Goal: Contribute content: Add original content to the website for others to see

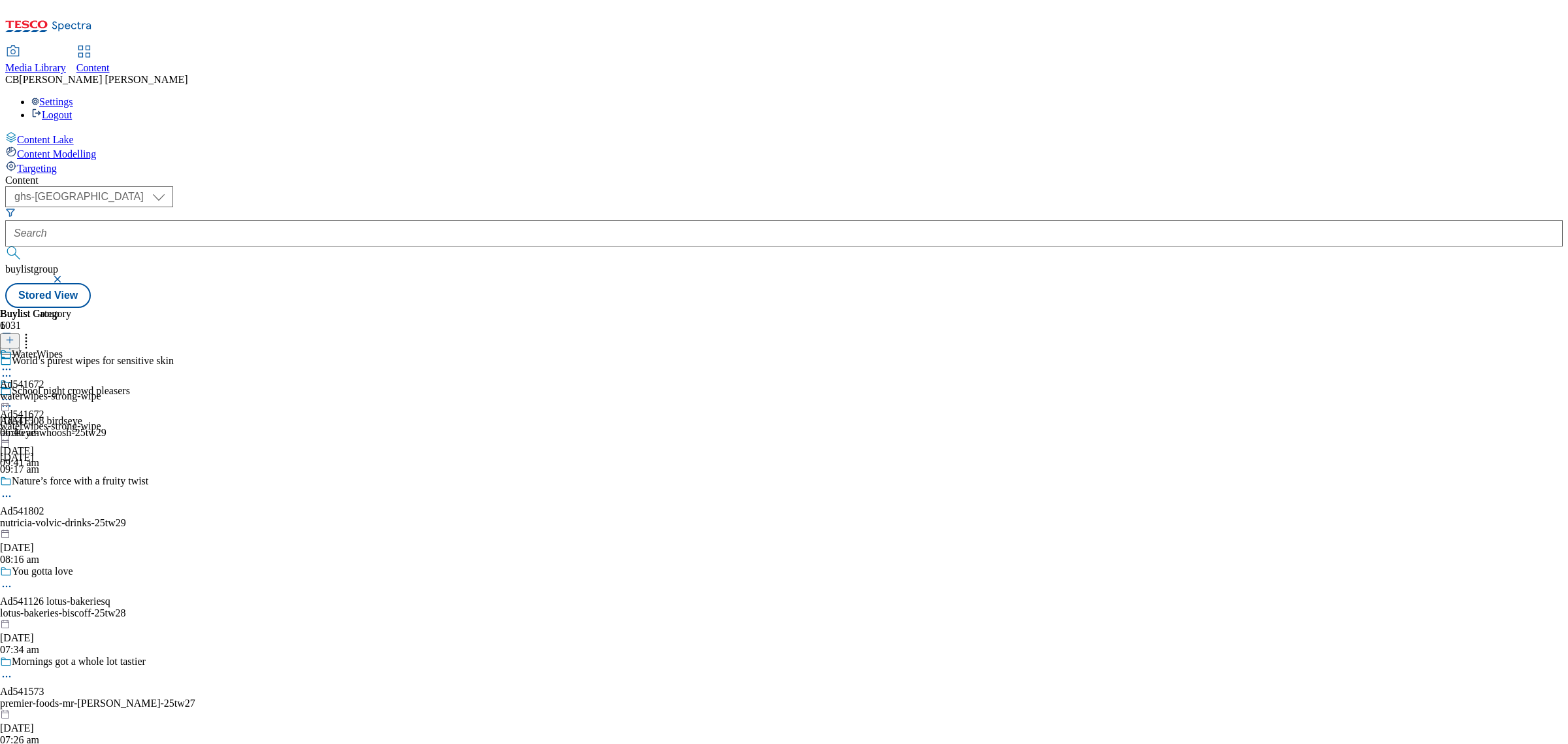
select select "ghs-[GEOGRAPHIC_DATA]"
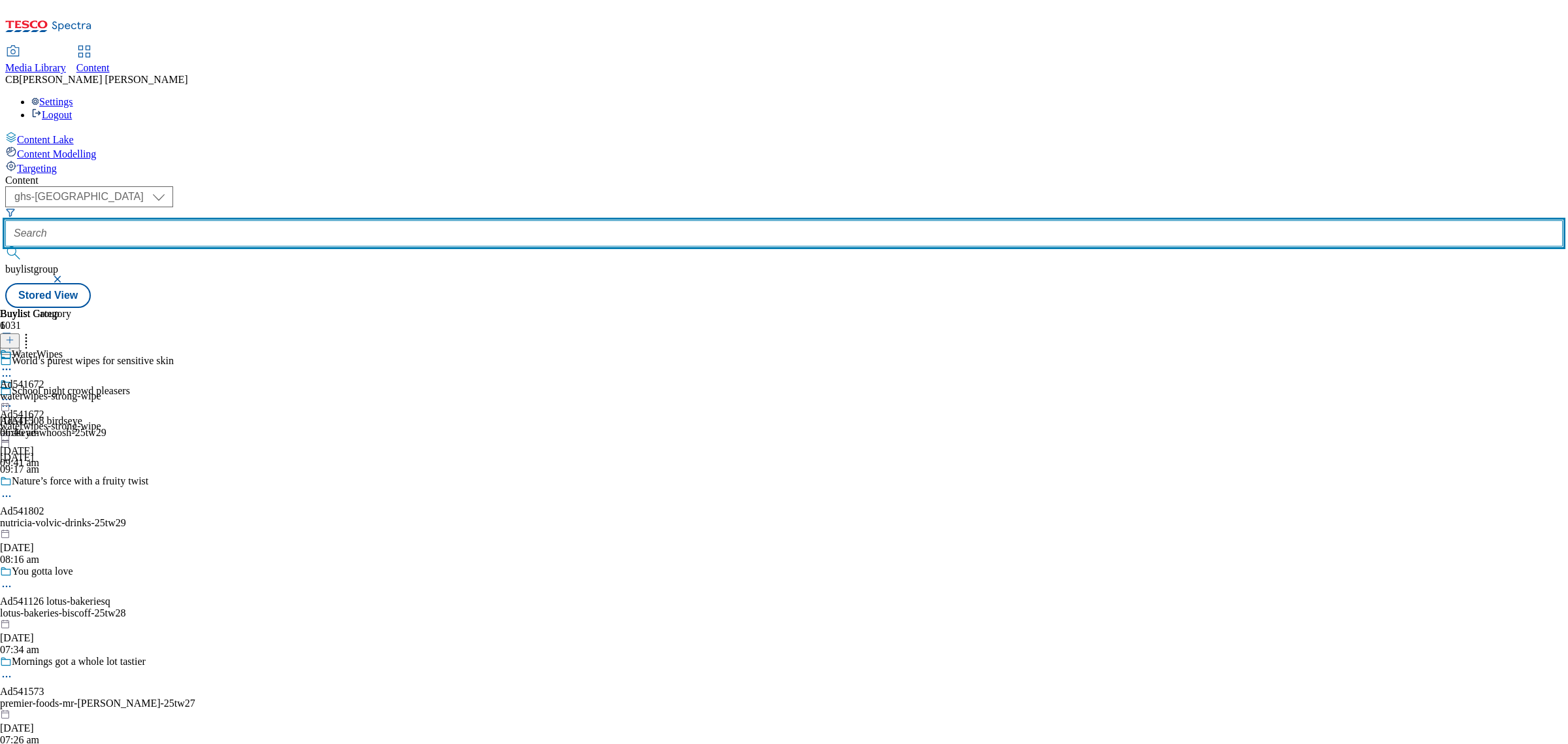
click at [316, 220] on input "text" at bounding box center [784, 234] width 1558 height 26
paste input "princes-tuna-chunks-25tw26"
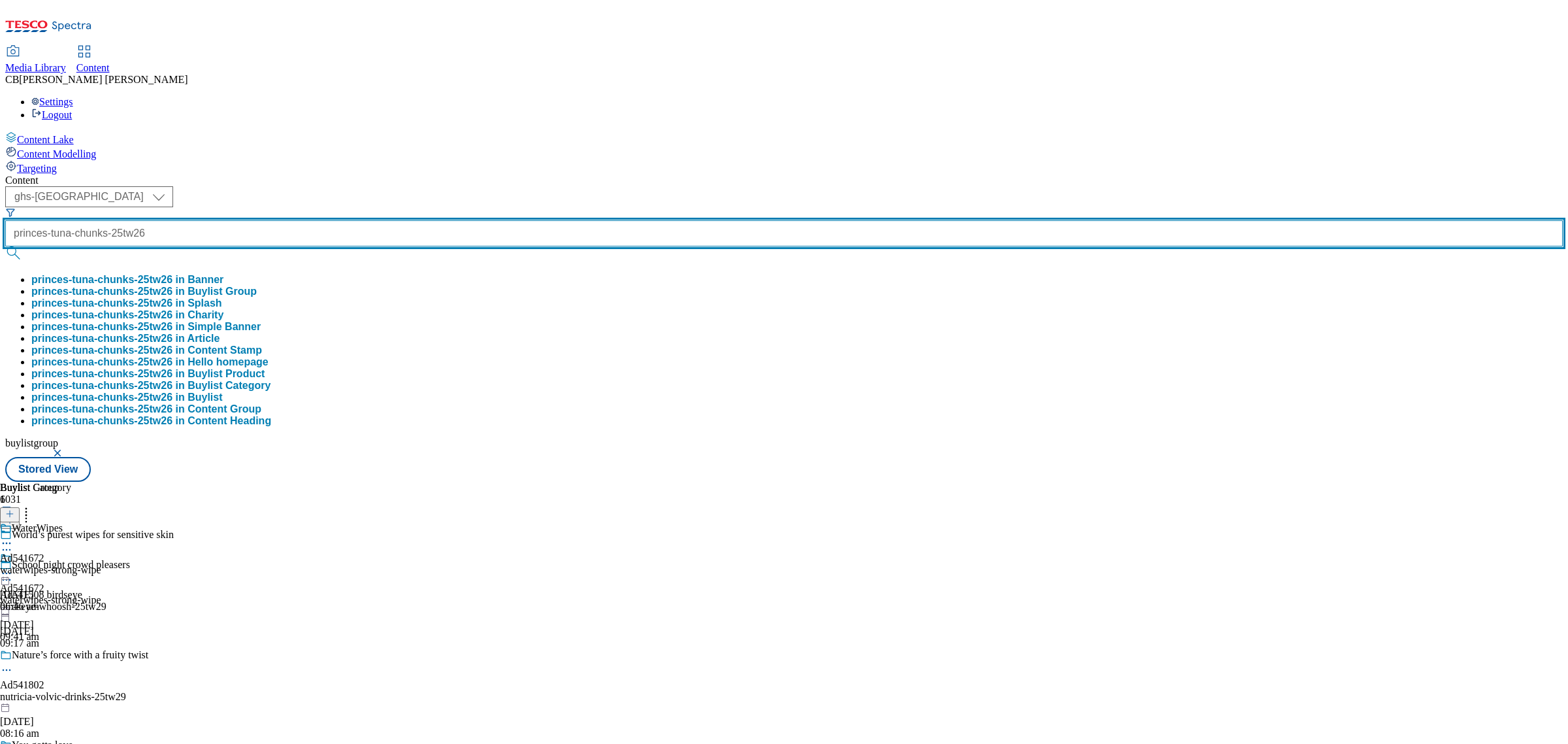
type input "princes-tuna-chunks-25tw26"
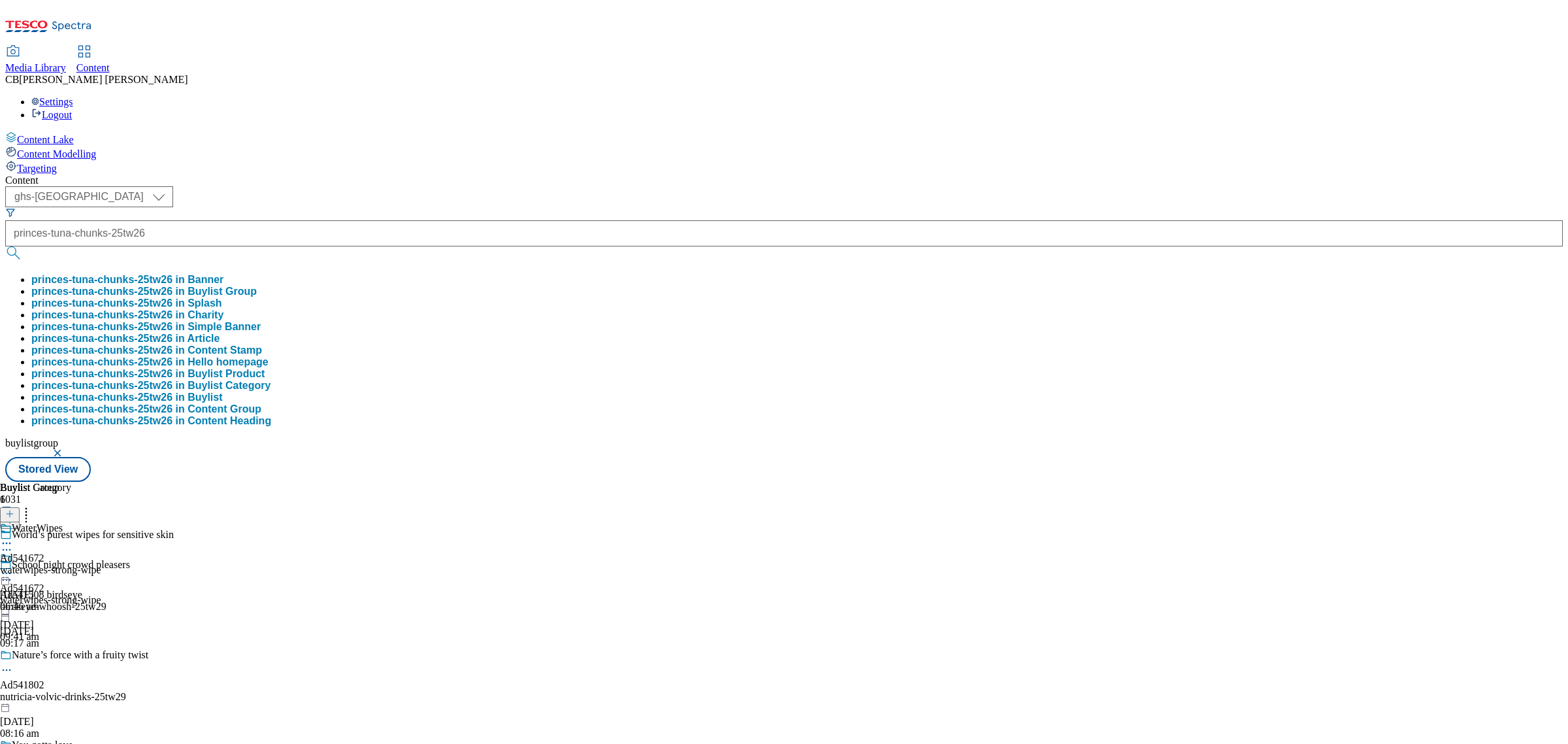
click at [257, 285] on button "princes-tuna-chunks-25tw26 in Buylist Group" at bounding box center [143, 291] width 225 height 12
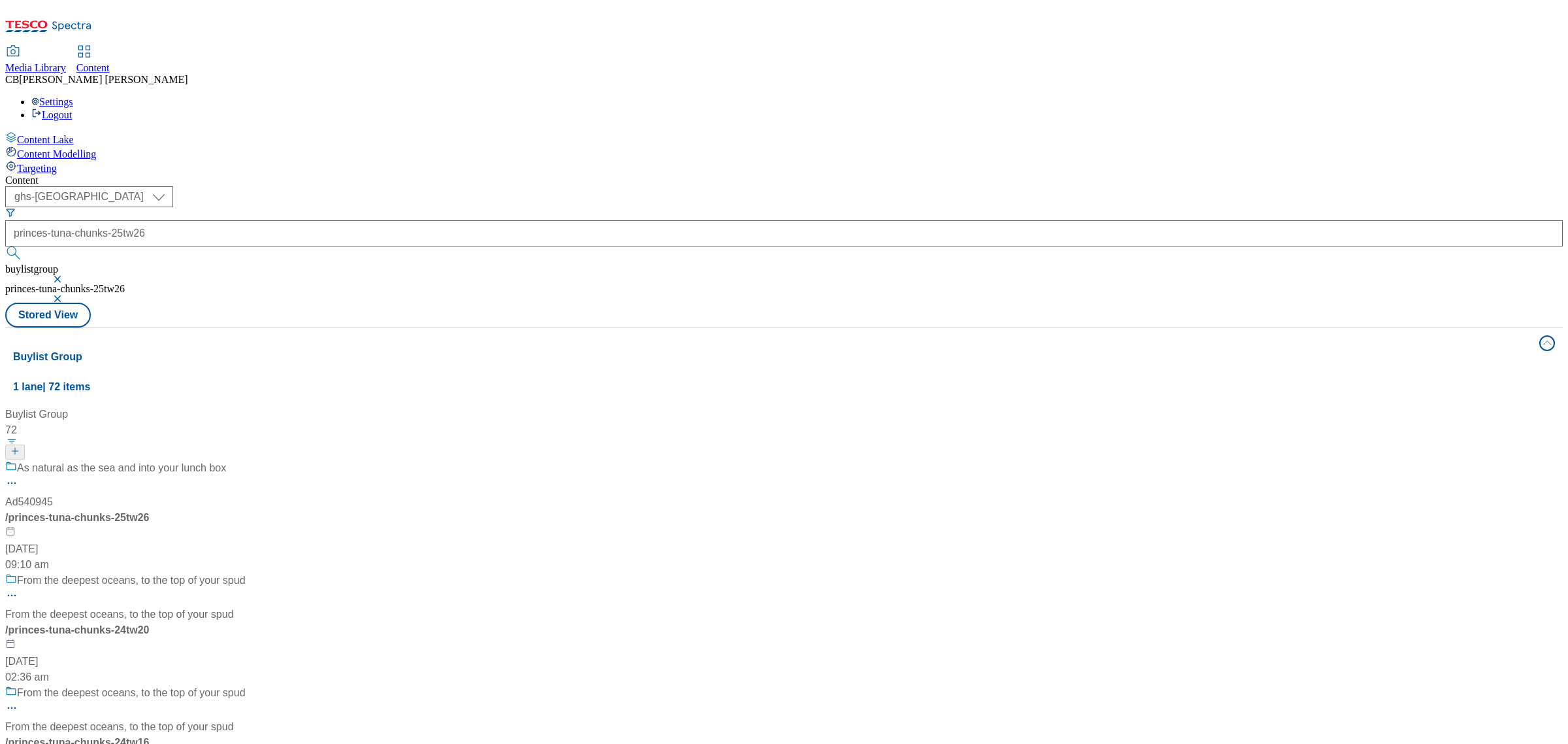
click at [246, 460] on div "As natural as the sea and into your lunch box Ad540945 / princes-tuna-chunks-25…" at bounding box center [126, 516] width 240 height 113
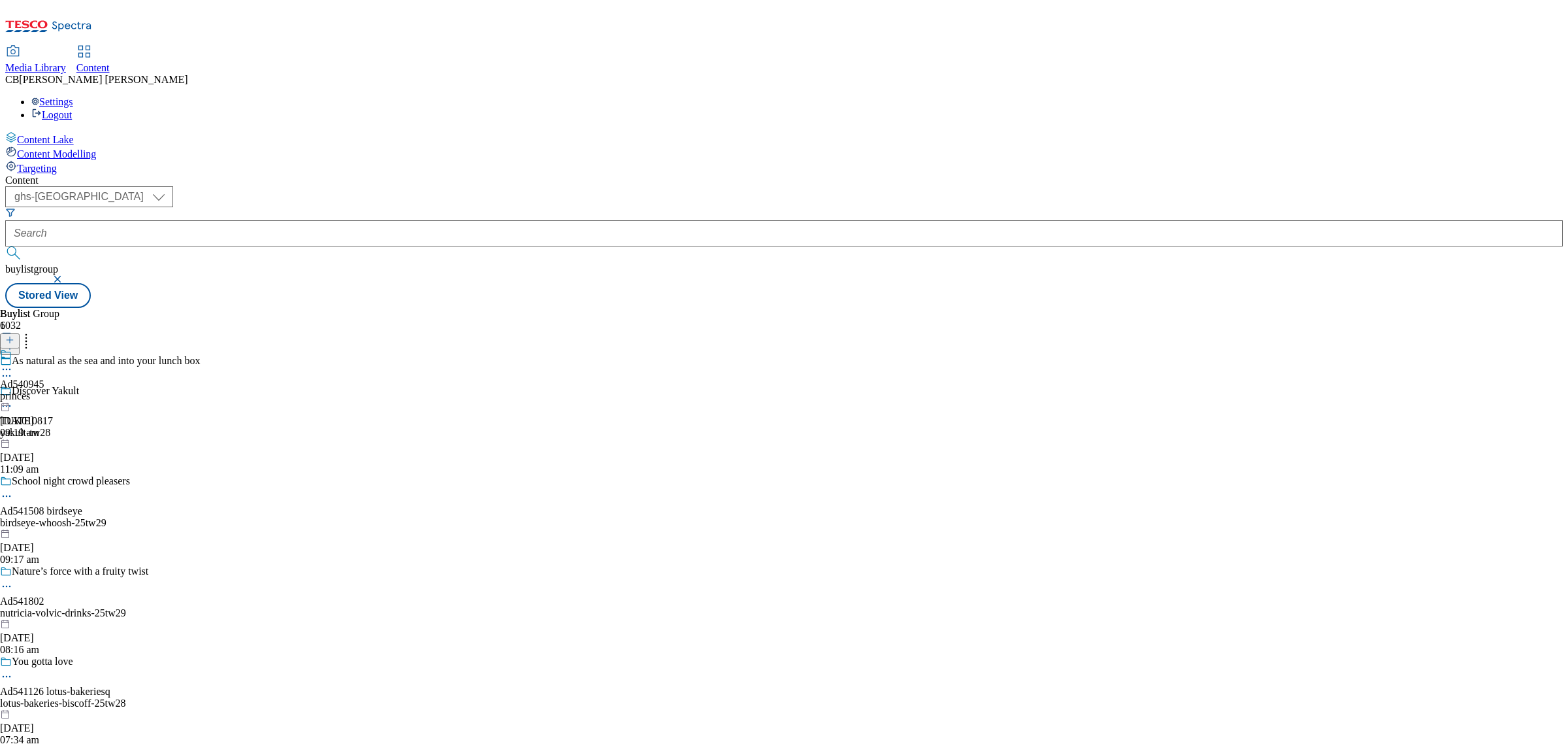
click at [44, 348] on div "Ad540945 princes [DATE] 09:19 am" at bounding box center [22, 393] width 44 height 90
click at [13, 393] on icon at bounding box center [7, 400] width 13 height 13
click at [61, 419] on button "Edit" at bounding box center [43, 427] width 35 height 15
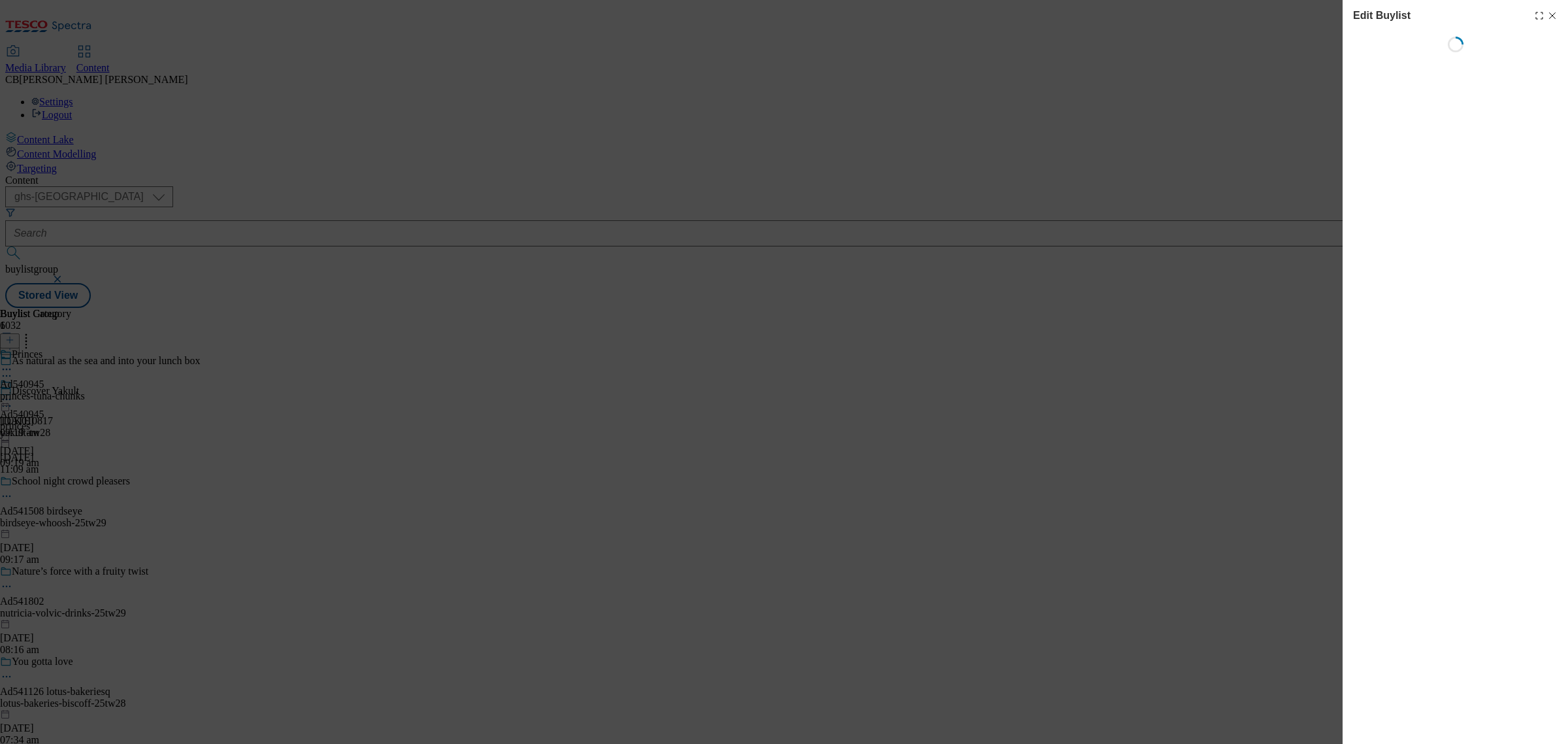
select select "tactical"
select select "supplier funded short term 1-3 weeks"
select select "dunnhumby"
select select "Banner"
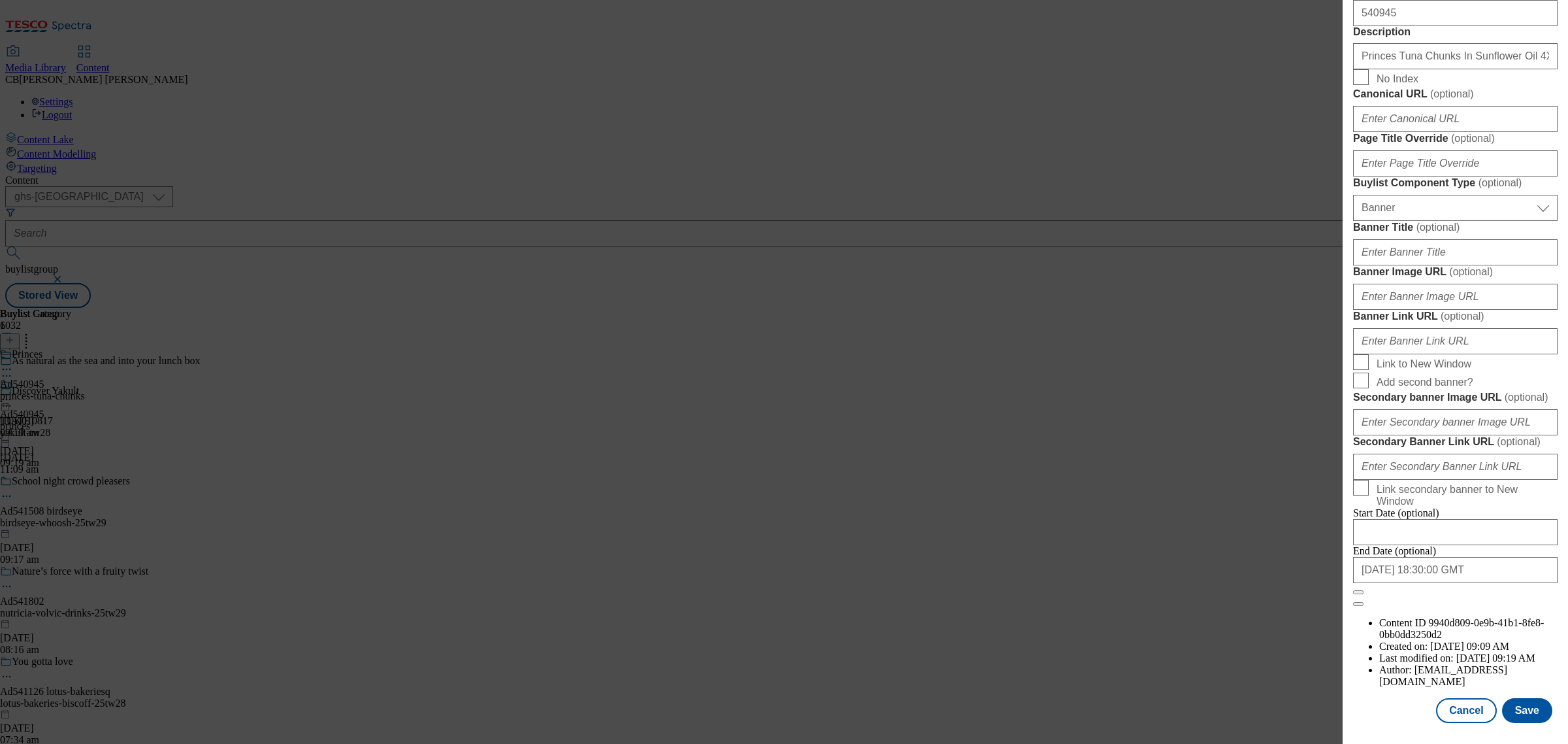
scroll to position [1062, 0]
click at [1460, 355] on input "Banner Link URL ( optional )" at bounding box center [1455, 342] width 204 height 26
paste input "[URL][DOMAIN_NAME]"
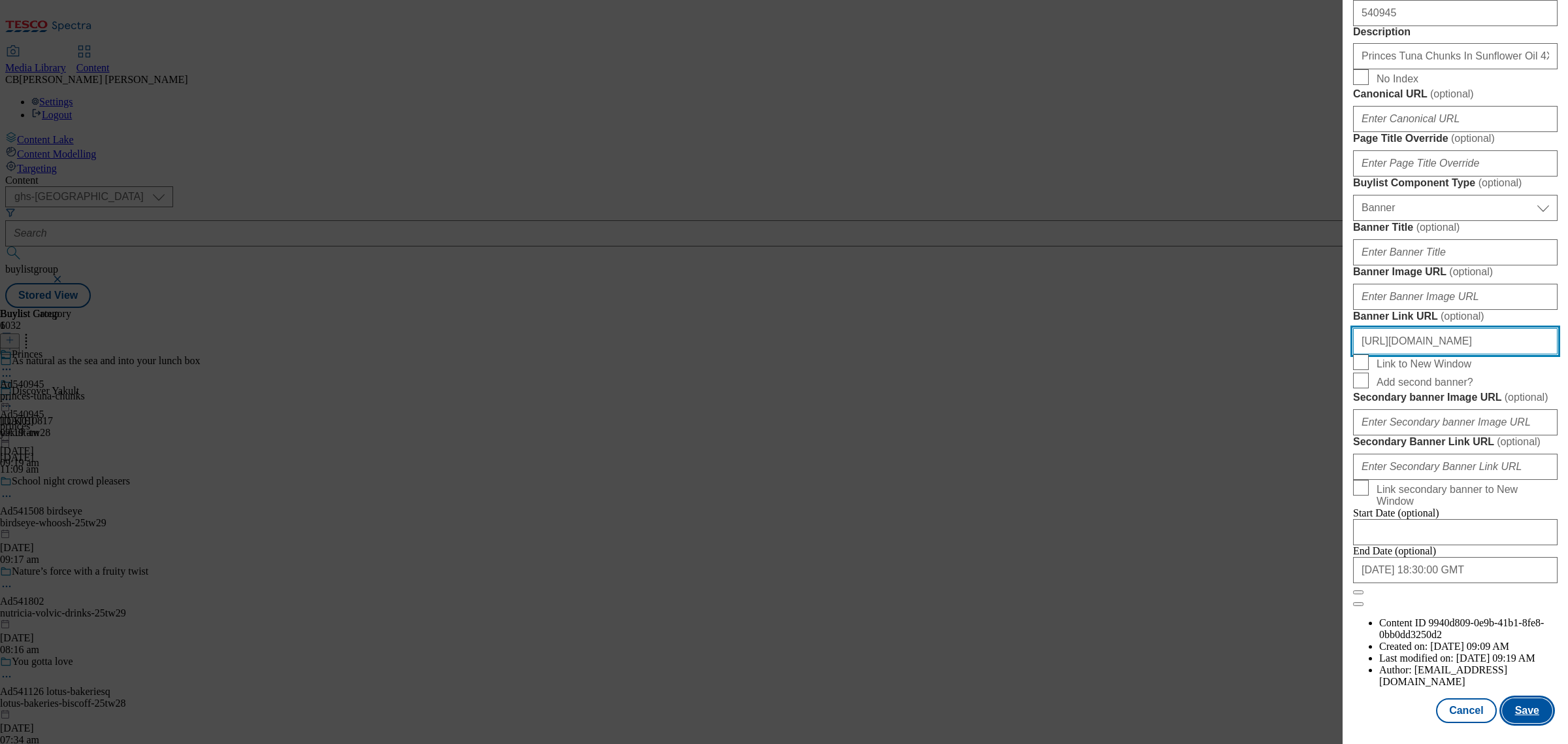
type input "[URL][DOMAIN_NAME]"
click at [1514, 704] on button "Save" at bounding box center [1528, 710] width 51 height 24
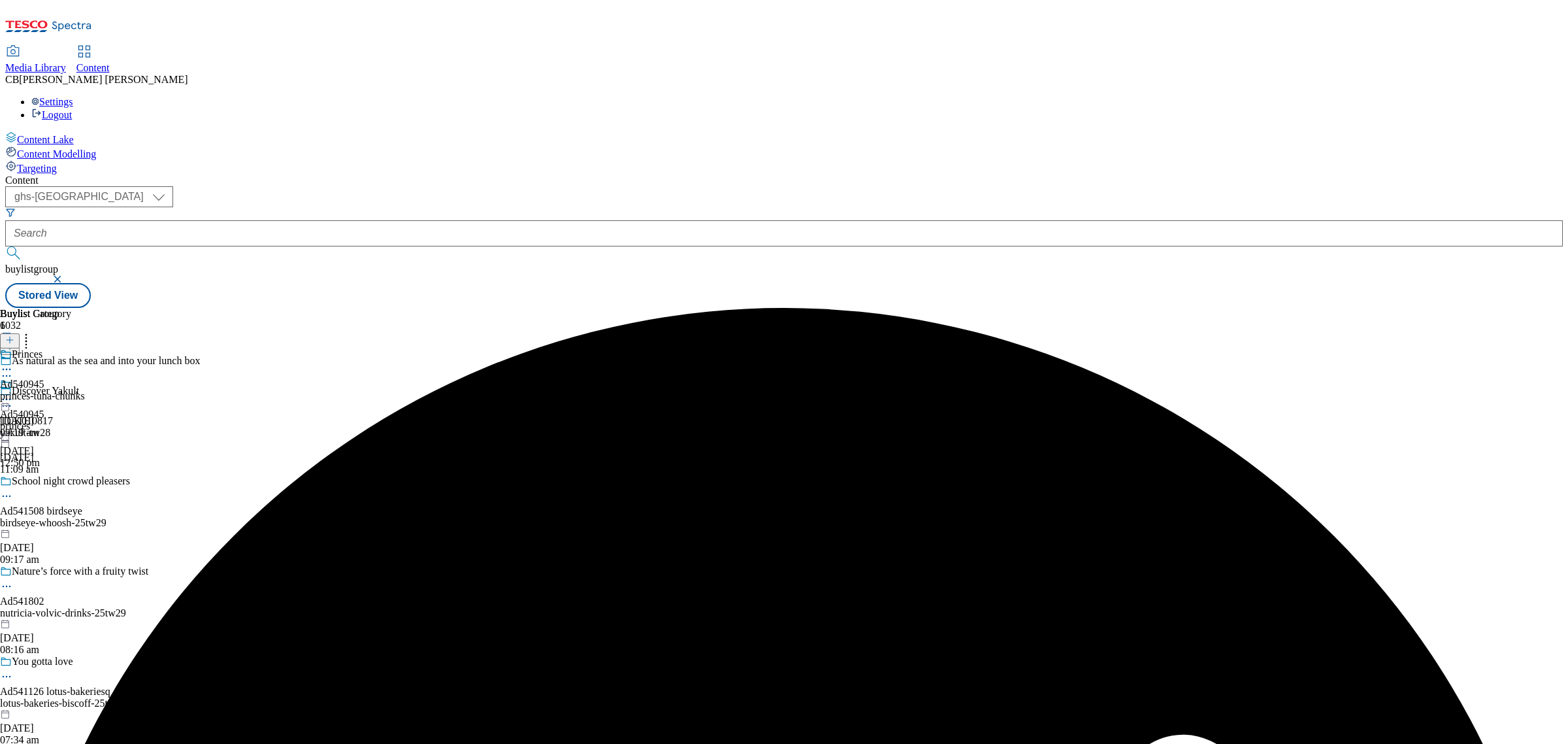
click at [13, 393] on icon at bounding box center [7, 400] width 13 height 13
click at [77, 479] on button "Preview" at bounding box center [52, 487] width 51 height 15
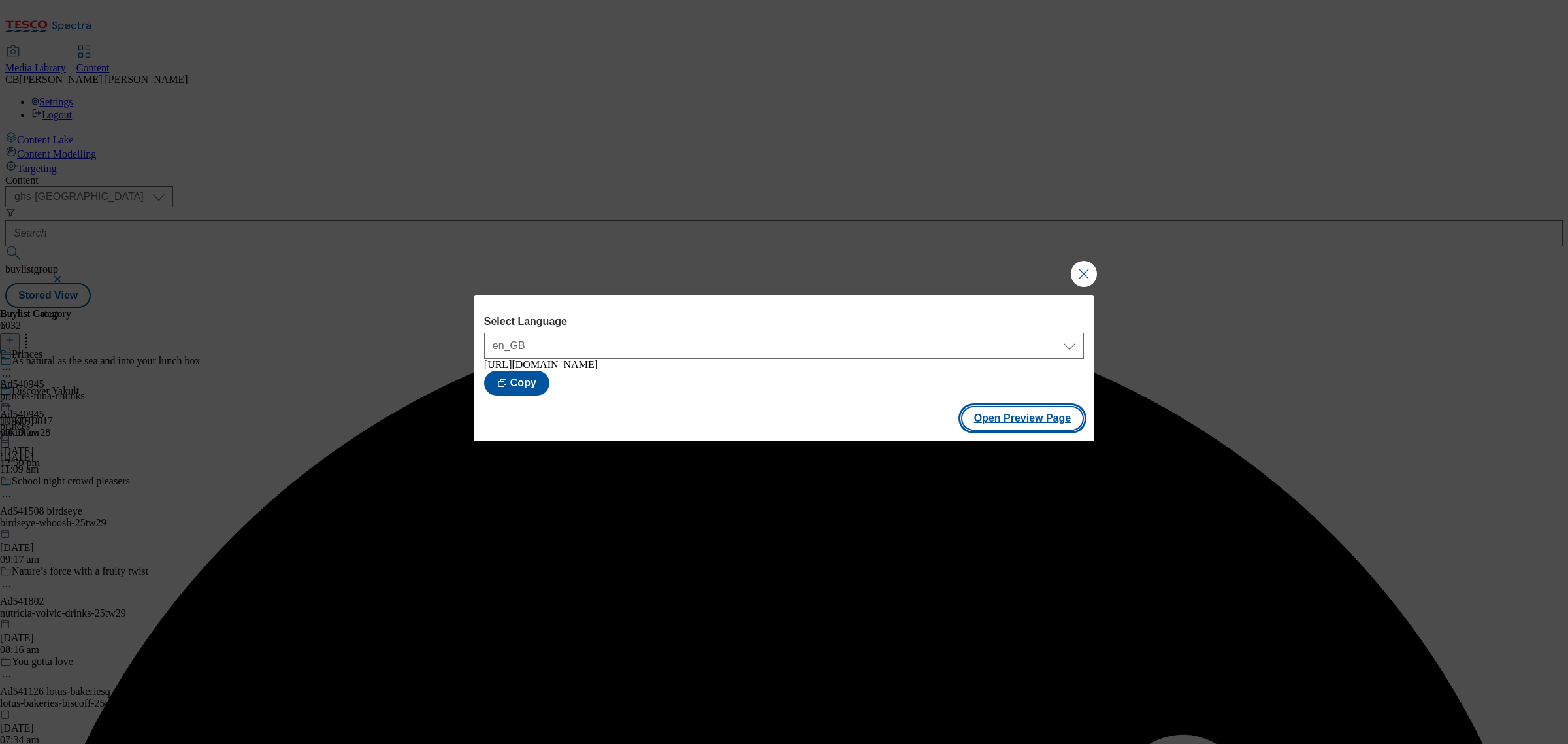
click at [1029, 423] on button "Open Preview Page" at bounding box center [1023, 418] width 124 height 24
click at [1082, 270] on button "Close Modal" at bounding box center [1084, 274] width 26 height 26
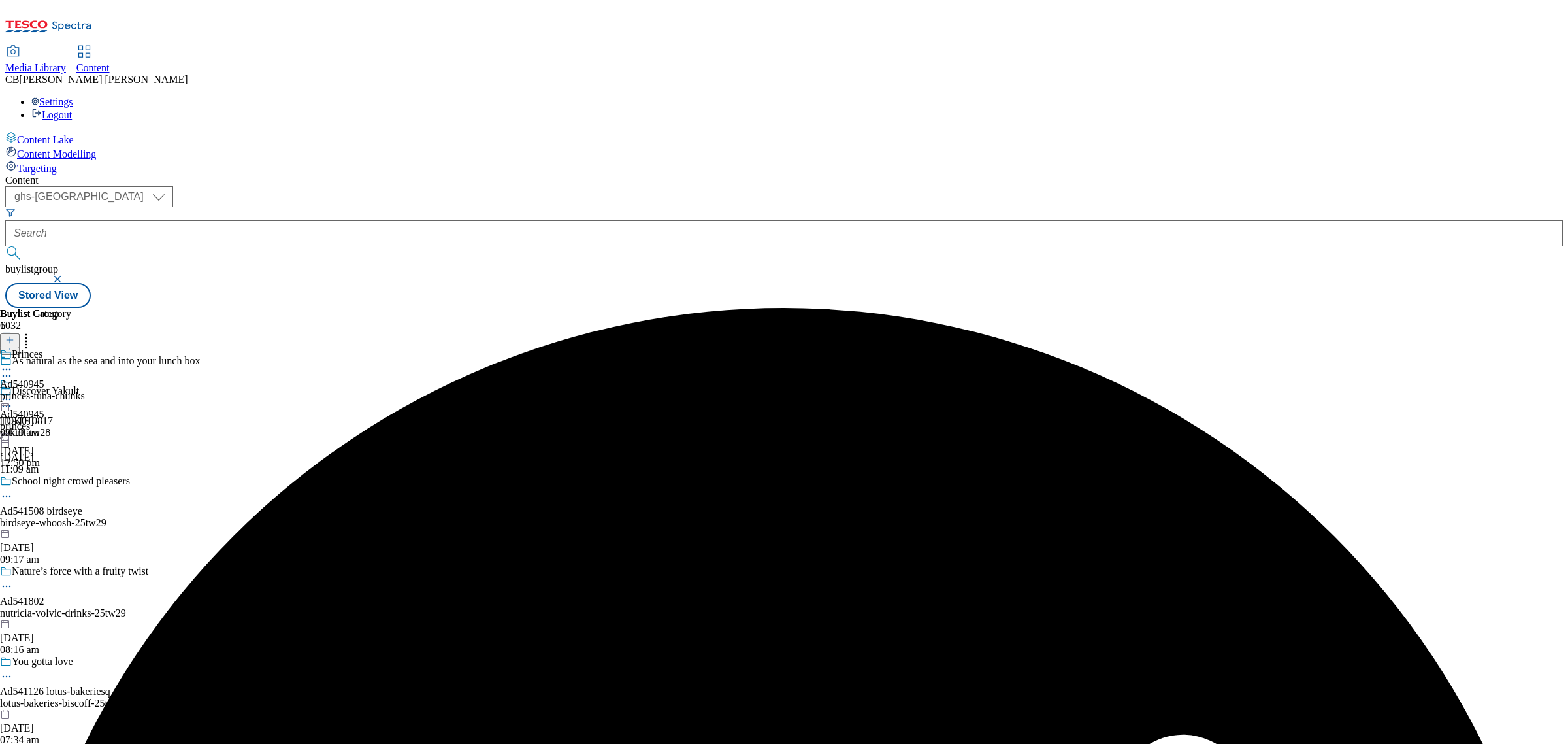
click at [13, 393] on icon at bounding box center [7, 400] width 13 height 13
click at [61, 419] on button "Edit" at bounding box center [43, 427] width 35 height 15
select select "tactical"
select select "supplier funded short term 1-3 weeks"
select select "dunnhumby"
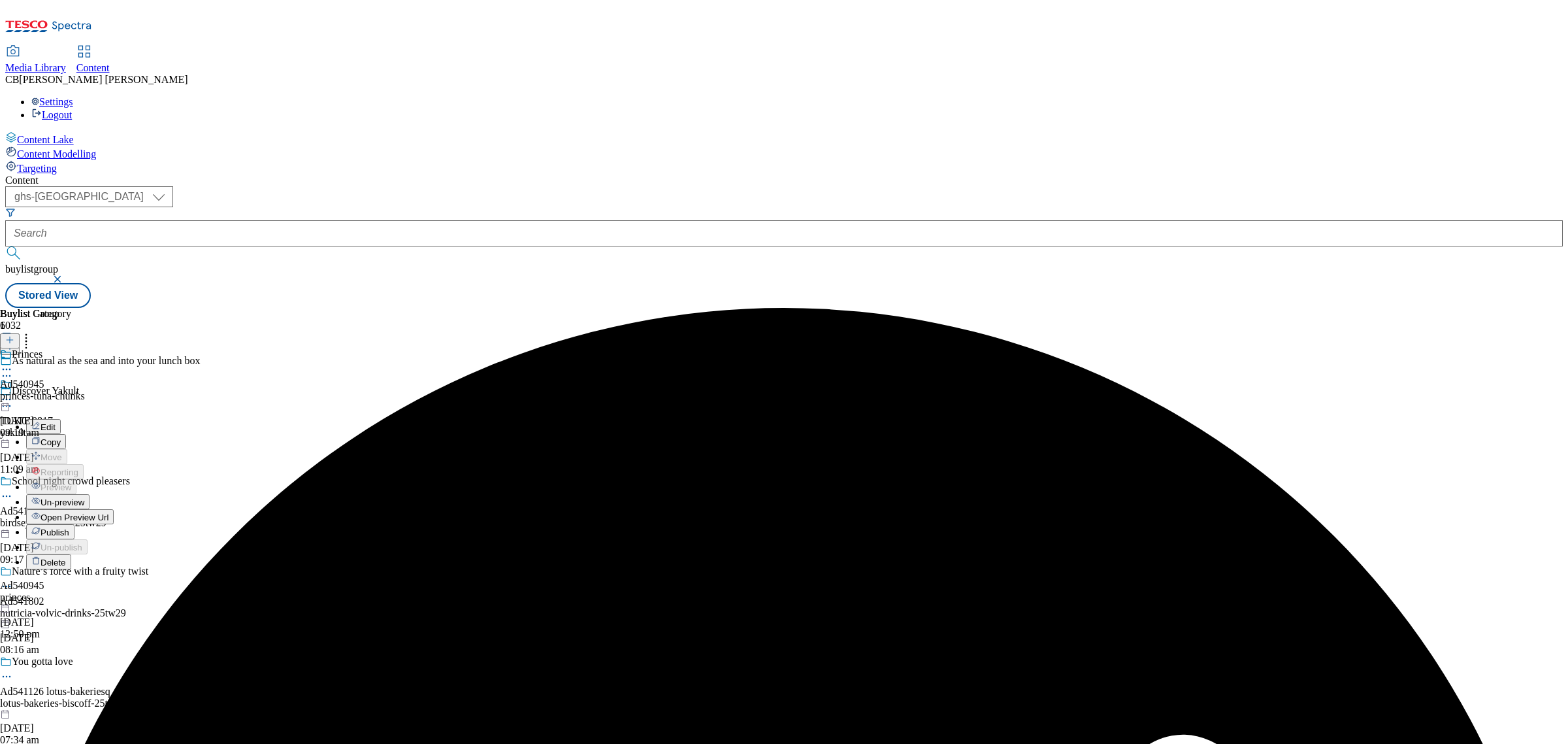
select select "Banner"
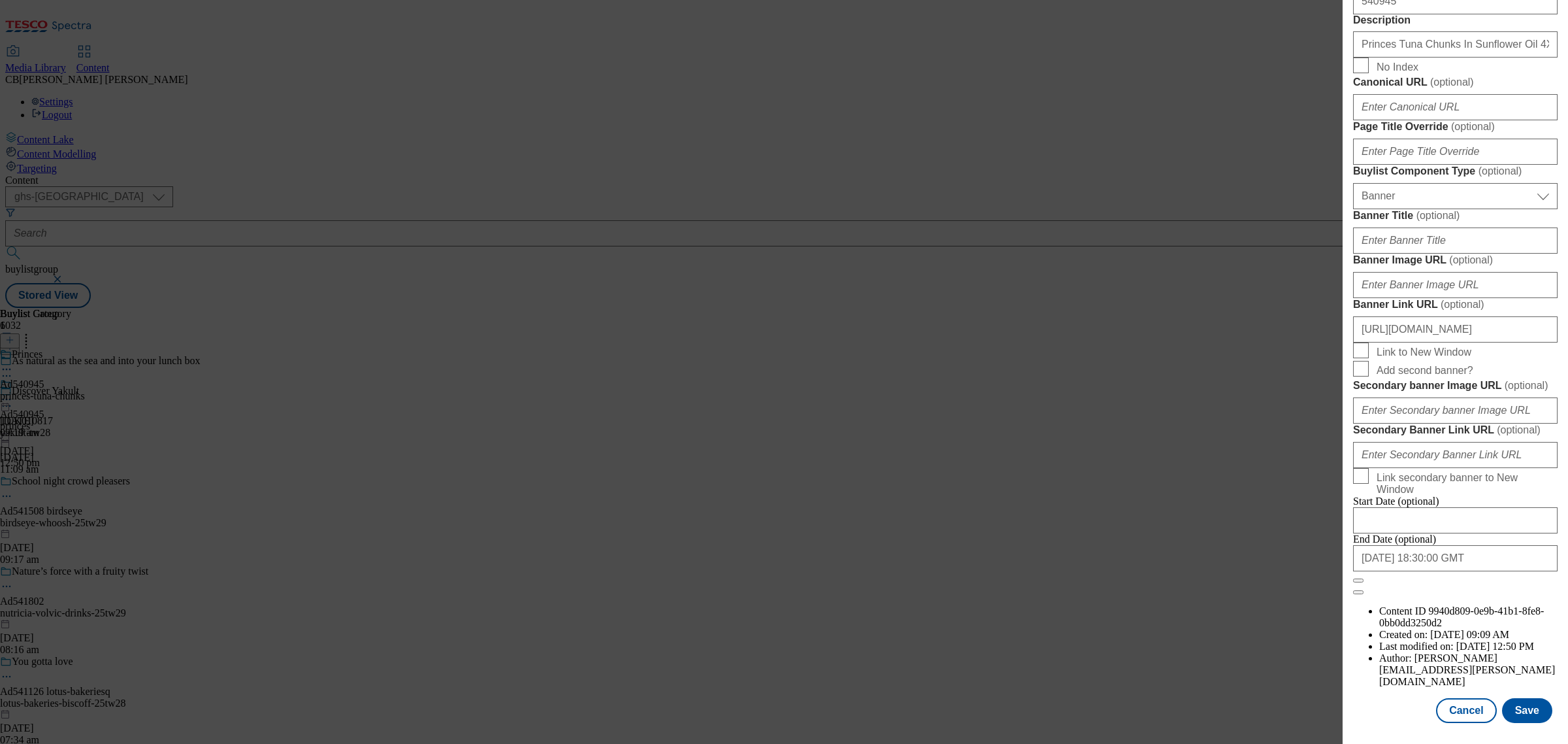
scroll to position [1237, 0]
click at [1484, 316] on input "[URL][DOMAIN_NAME]" at bounding box center [1455, 329] width 204 height 26
click at [1464, 298] on input "Banner Image URL ( optional )" at bounding box center [1455, 285] width 204 height 26
paste input "[URL][DOMAIN_NAME]"
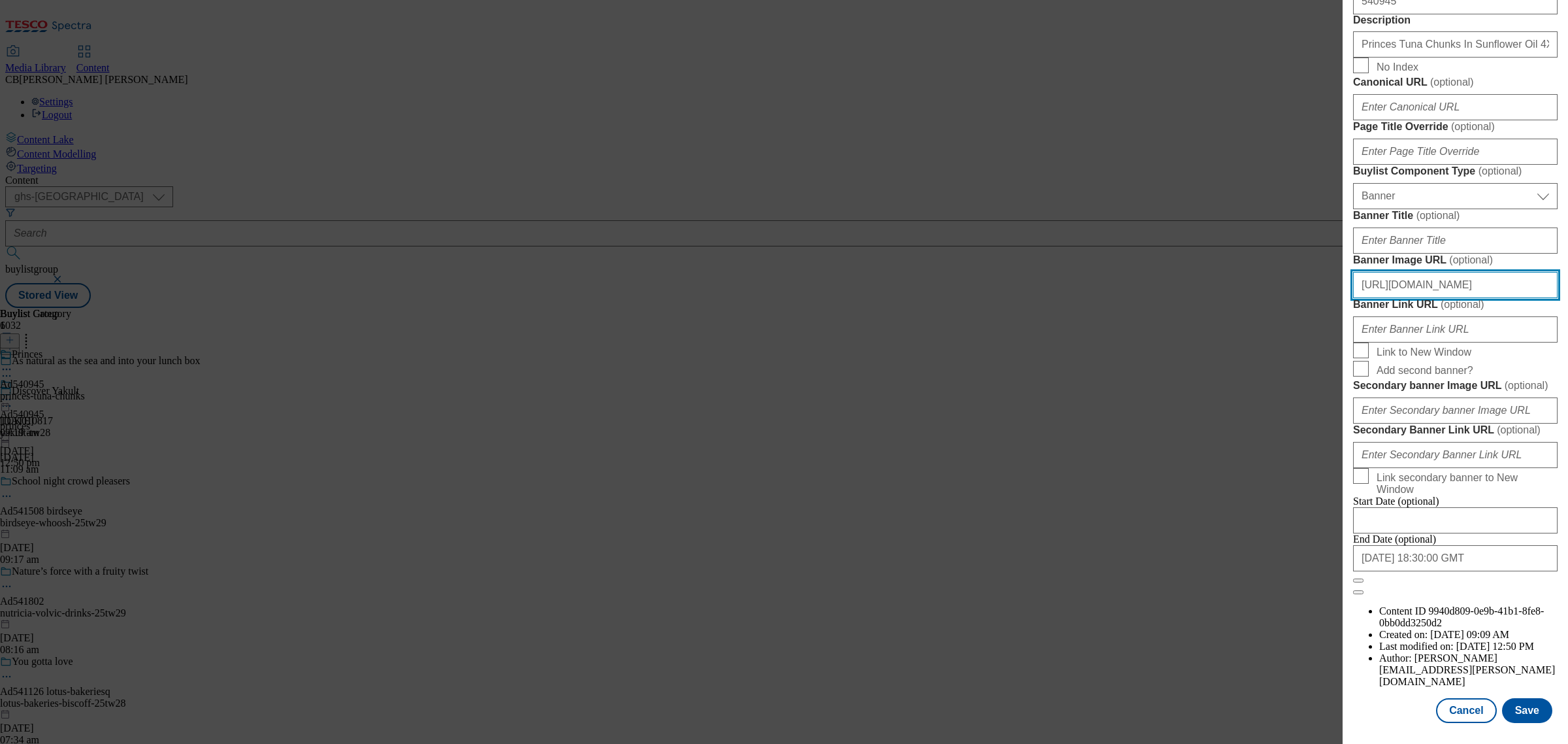
scroll to position [0, 419]
type input "[URL][DOMAIN_NAME]"
click at [1537, 331] on form "Label Ad540945 Tracking Name DH_AD540945 Friendly Name princes Buylist Lifespan…" at bounding box center [1455, 54] width 204 height 1081
click at [1527, 698] on button "Save" at bounding box center [1528, 710] width 51 height 24
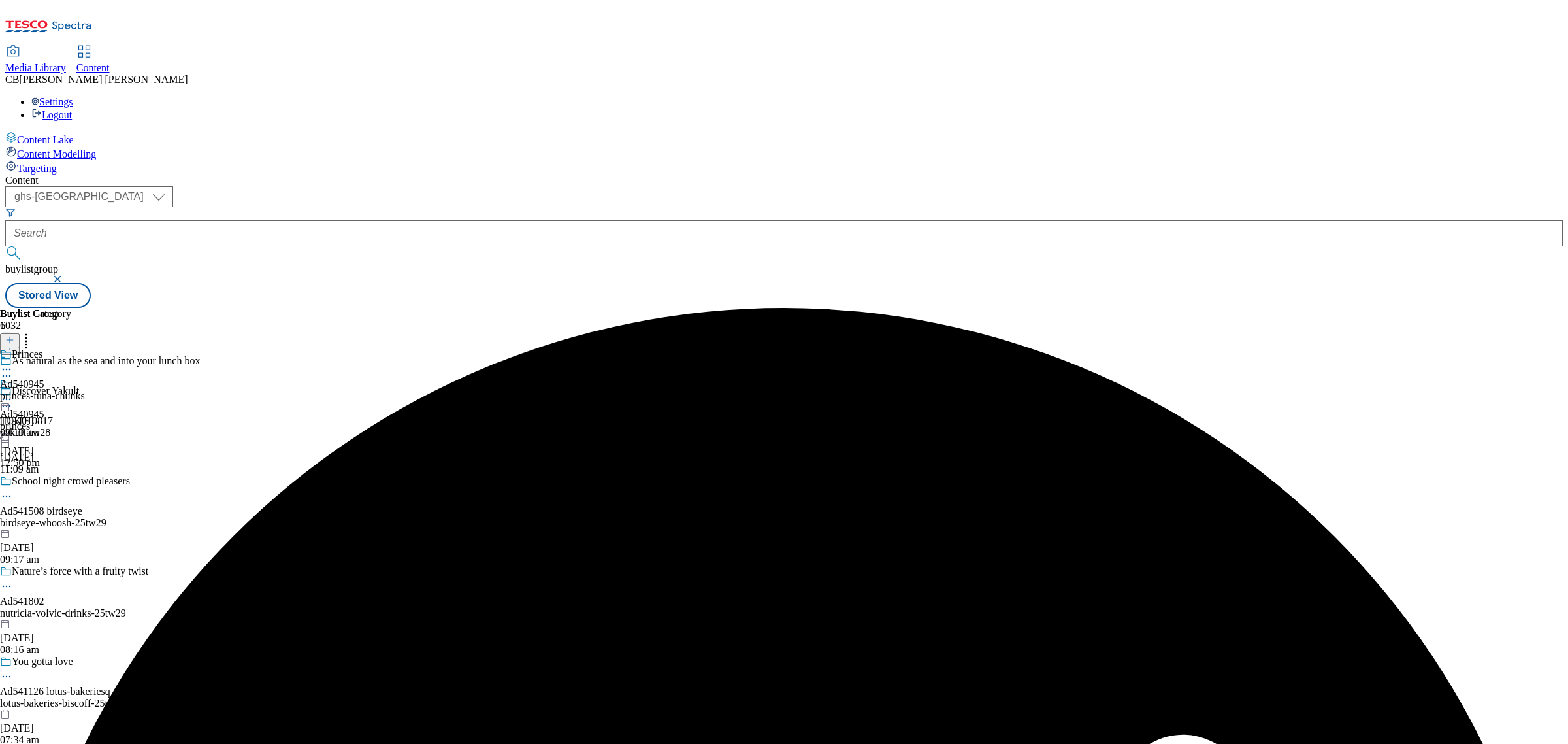
click at [13, 393] on icon at bounding box center [7, 400] width 13 height 13
click at [71, 482] on span "Preview" at bounding box center [55, 487] width 31 height 9
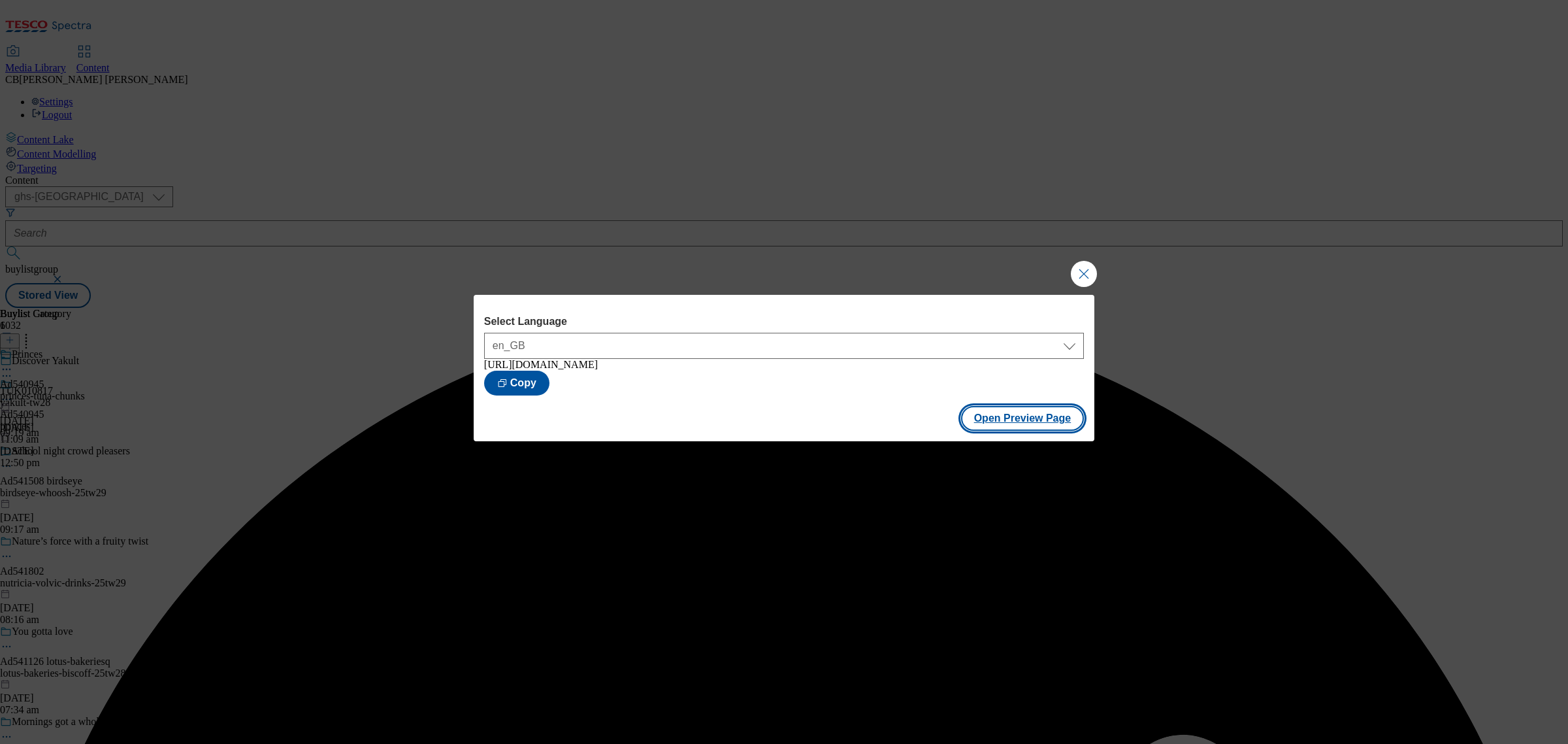
click at [1031, 422] on button "Open Preview Page" at bounding box center [1023, 418] width 124 height 24
click at [1082, 266] on button "Close Modal" at bounding box center [1084, 274] width 26 height 26
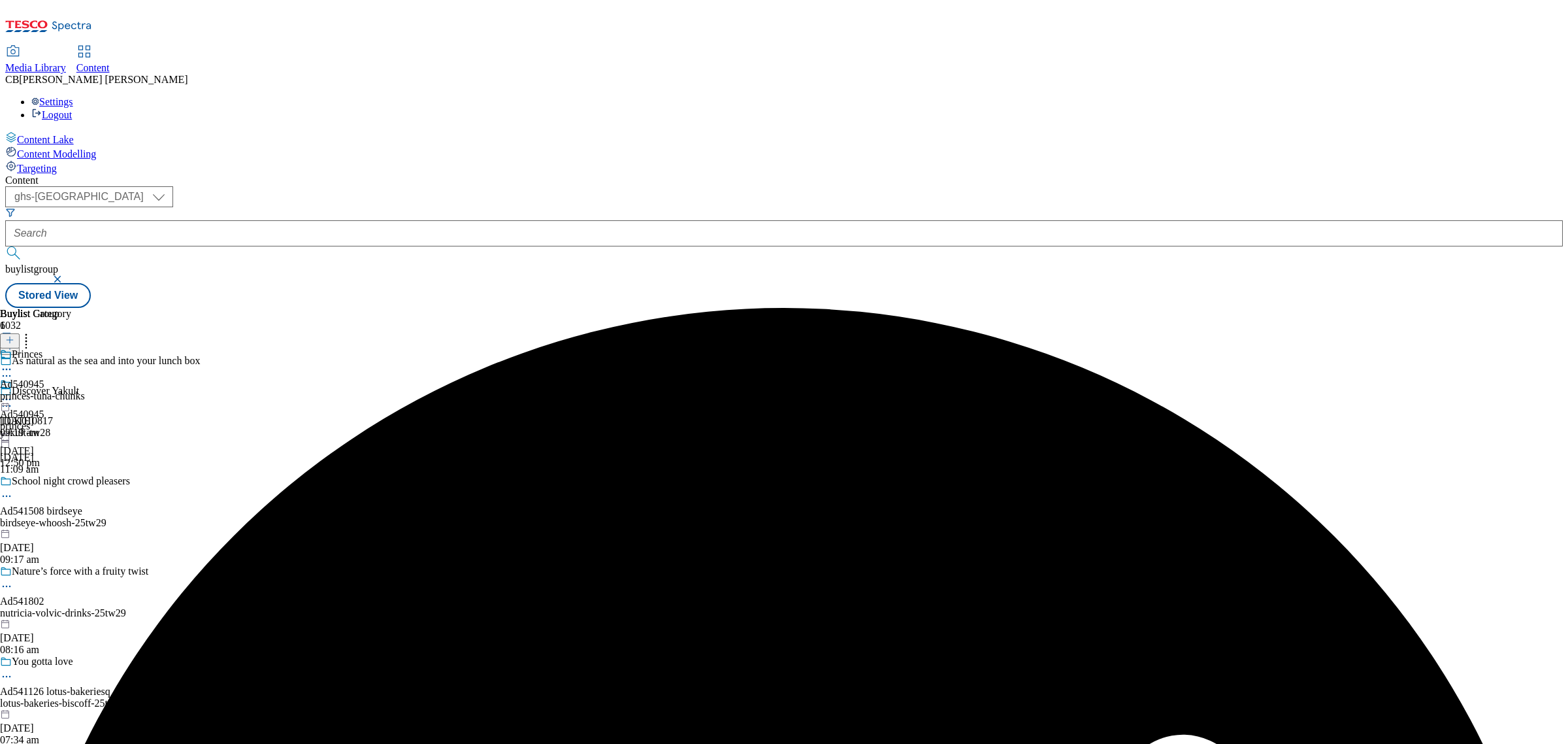
click at [13, 393] on icon at bounding box center [7, 400] width 13 height 13
click at [69, 527] on span "Publish" at bounding box center [54, 532] width 29 height 9
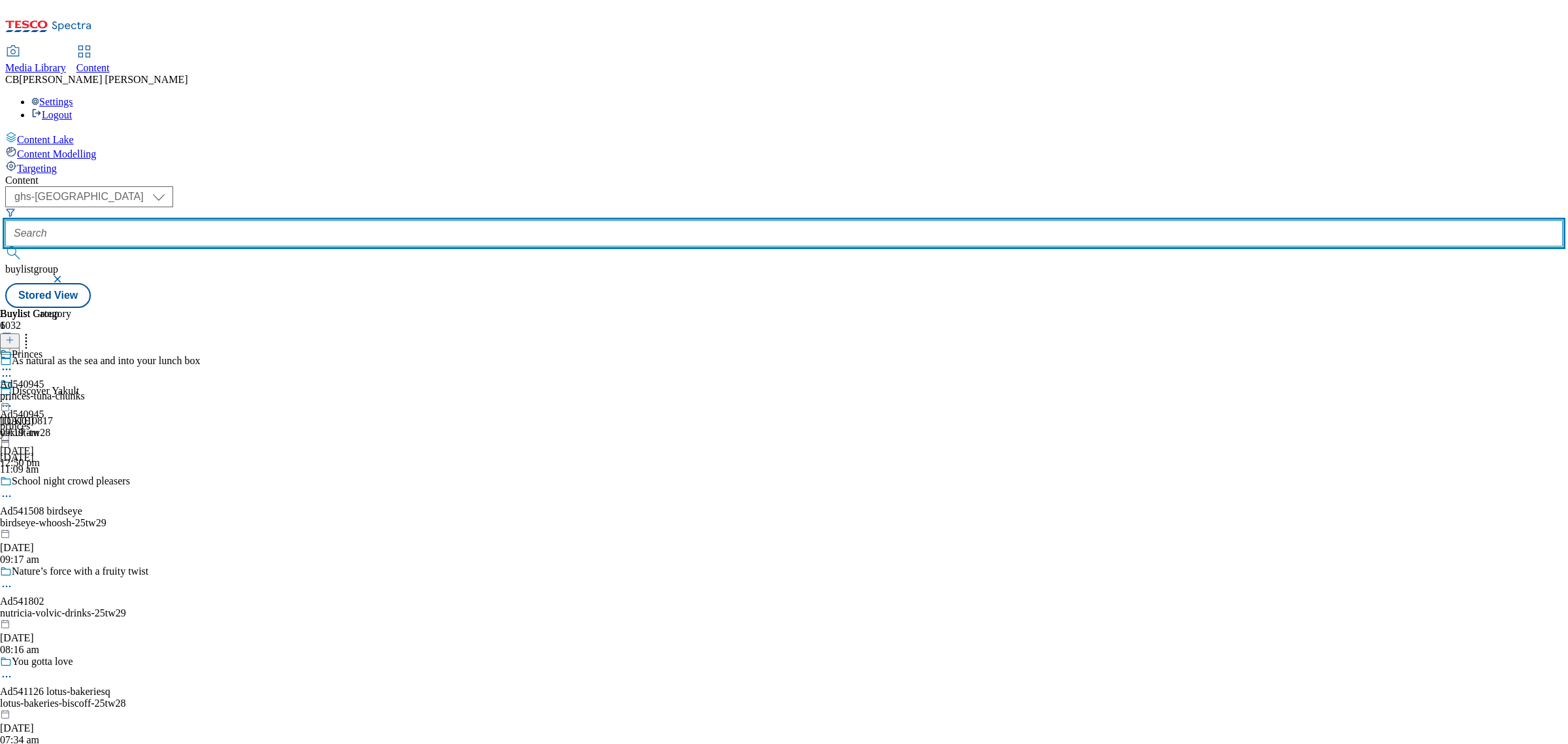
click at [328, 220] on input "text" at bounding box center [784, 234] width 1558 height 26
paste input "new-york-bakery-25tw25"
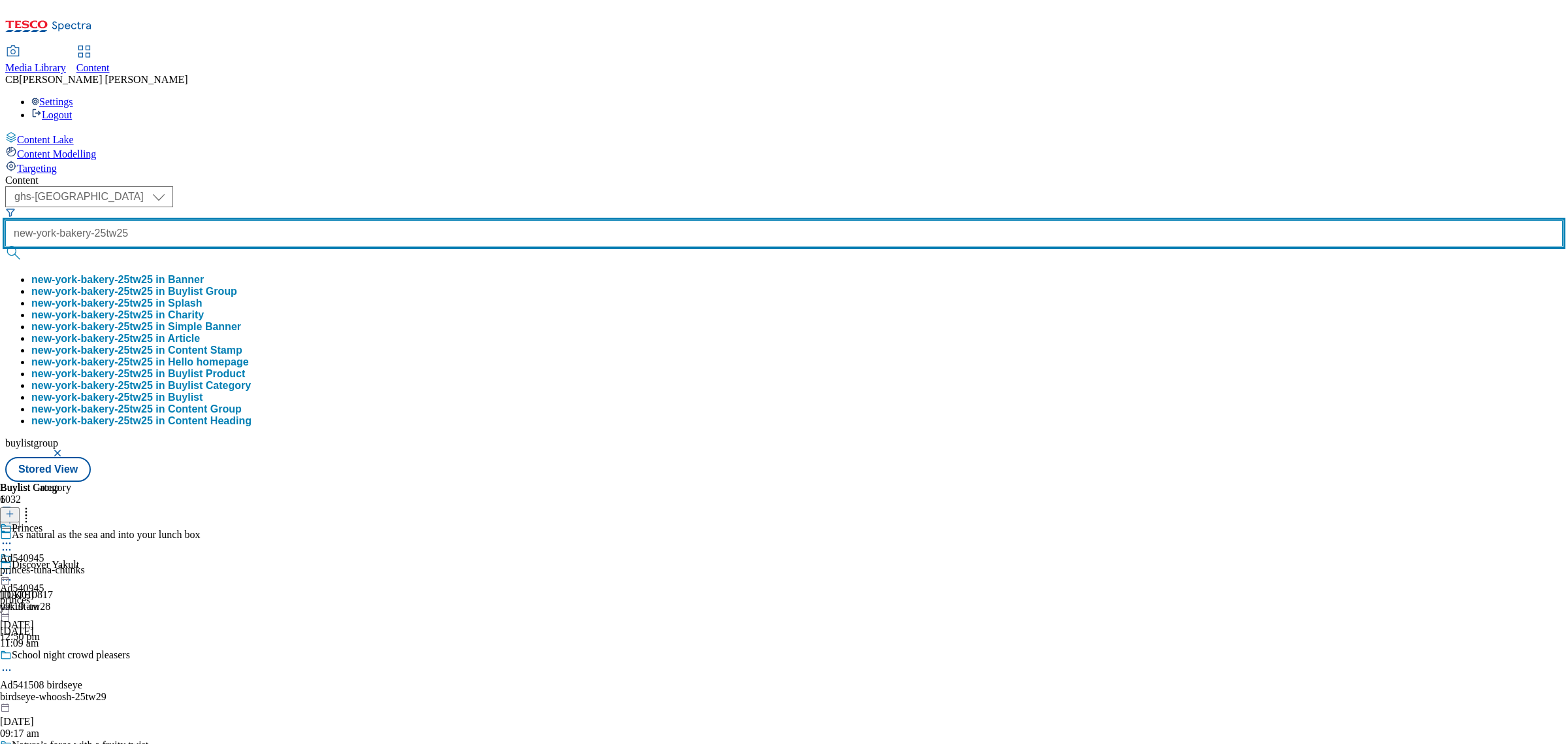
scroll to position [0, 8]
type input "new-york-bakery-25tw25"
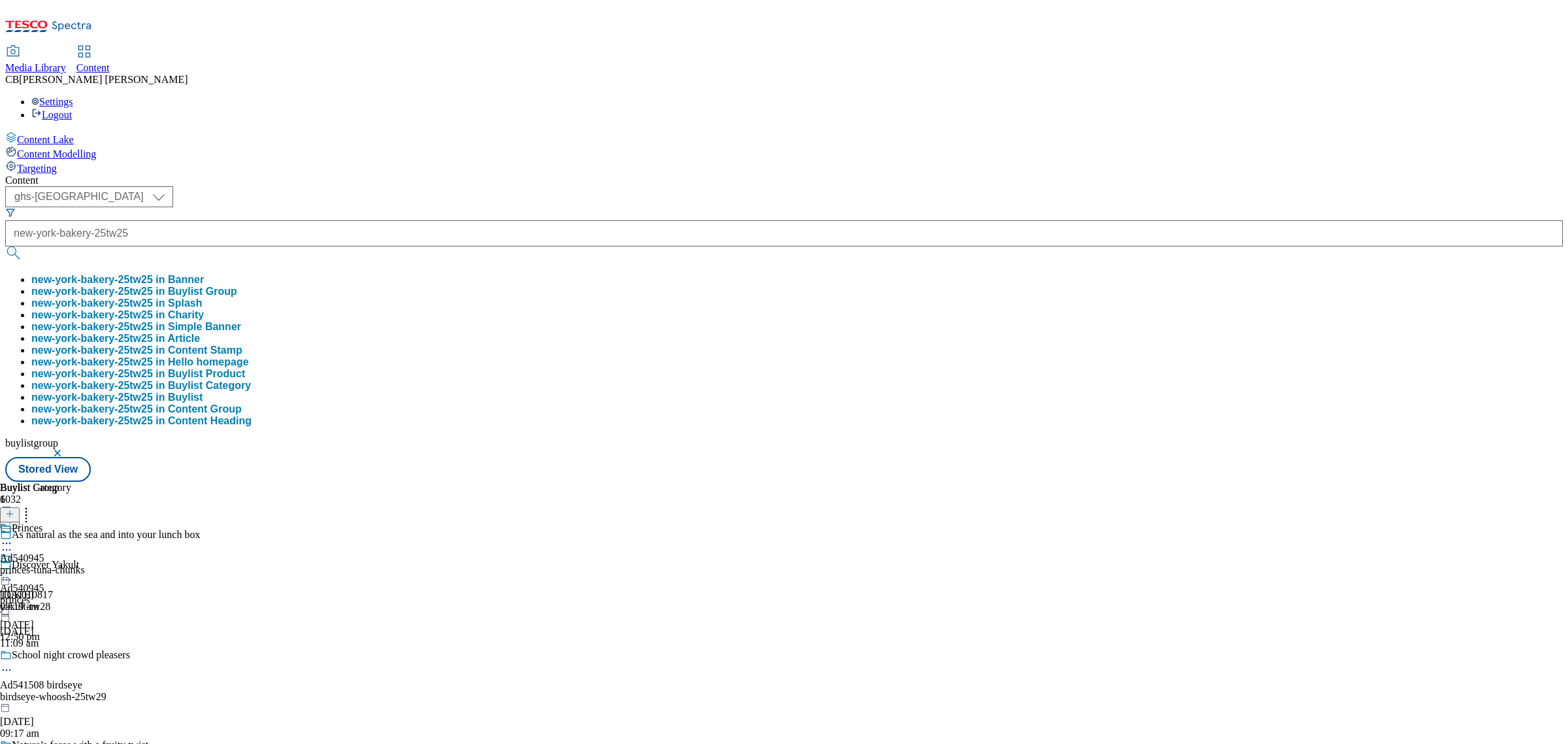
click at [237, 285] on button "new-york-bakery-25tw25 in Buylist Group" at bounding box center [133, 291] width 205 height 12
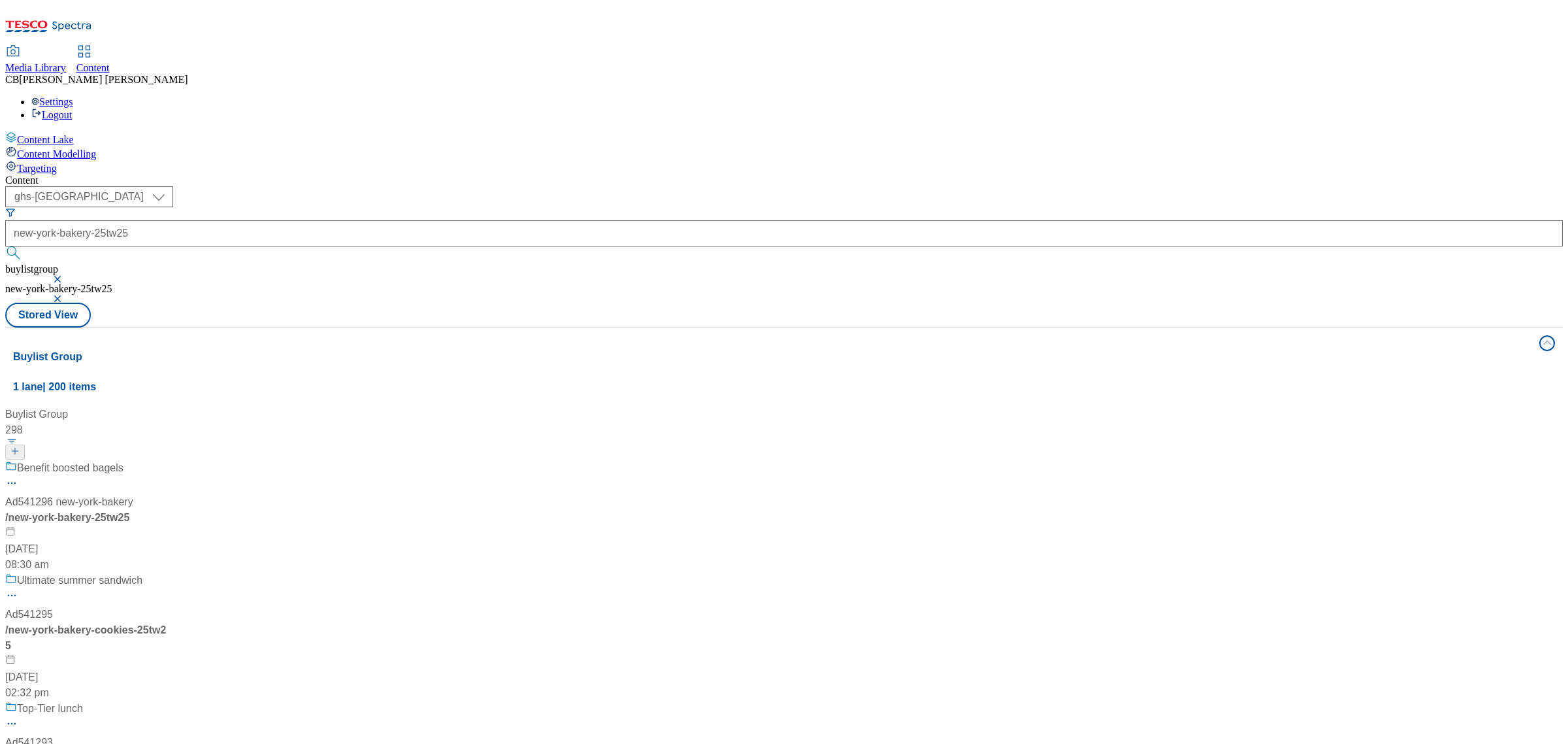
click at [240, 460] on div "Benefit boosted bagels Ad541296 new-york-bakery / new-york-bakery-25tw25 [DATE]…" at bounding box center [123, 516] width 234 height 113
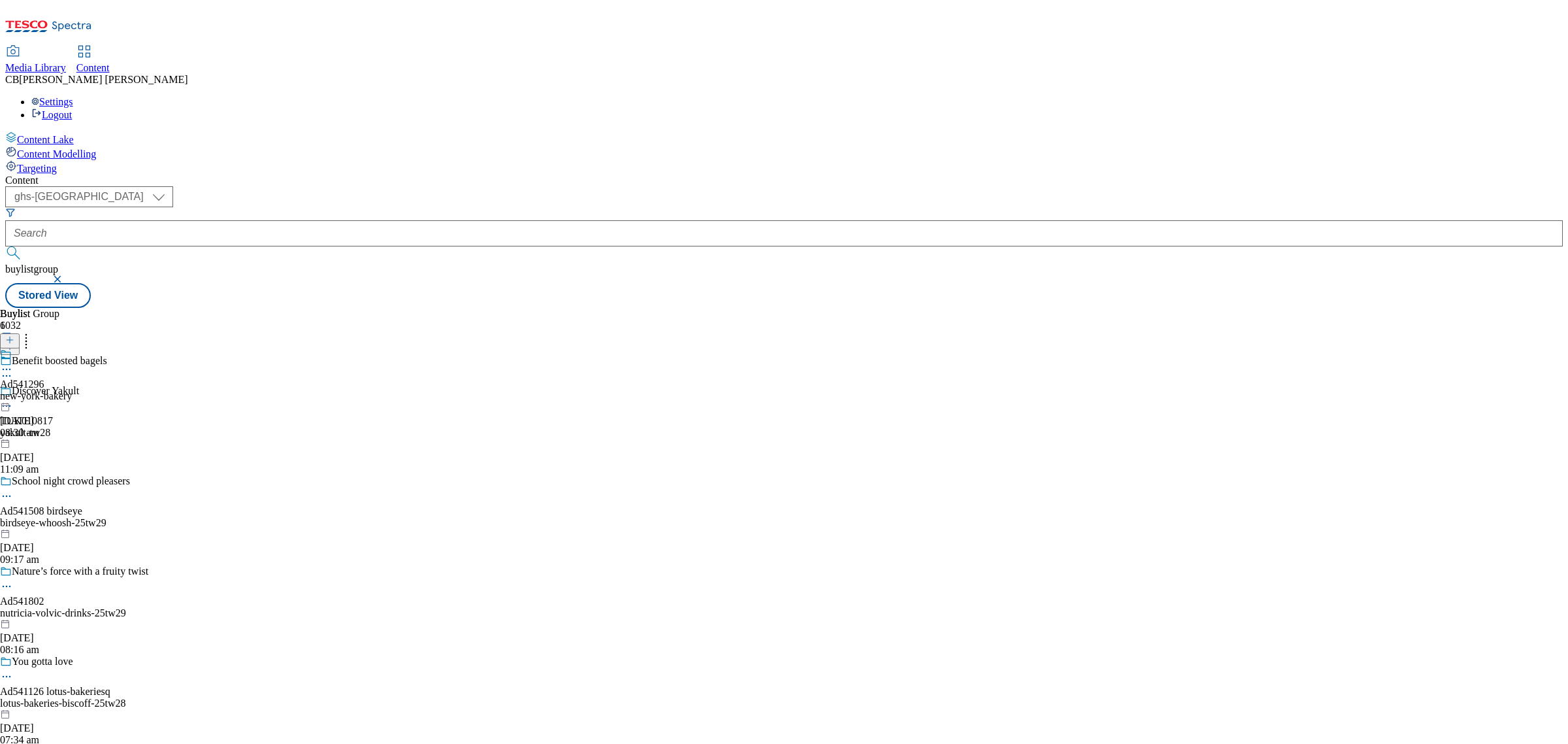
click at [8, 369] on circle at bounding box center [7, 370] width 2 height 2
click at [55, 392] on span "Edit" at bounding box center [48, 397] width 15 height 9
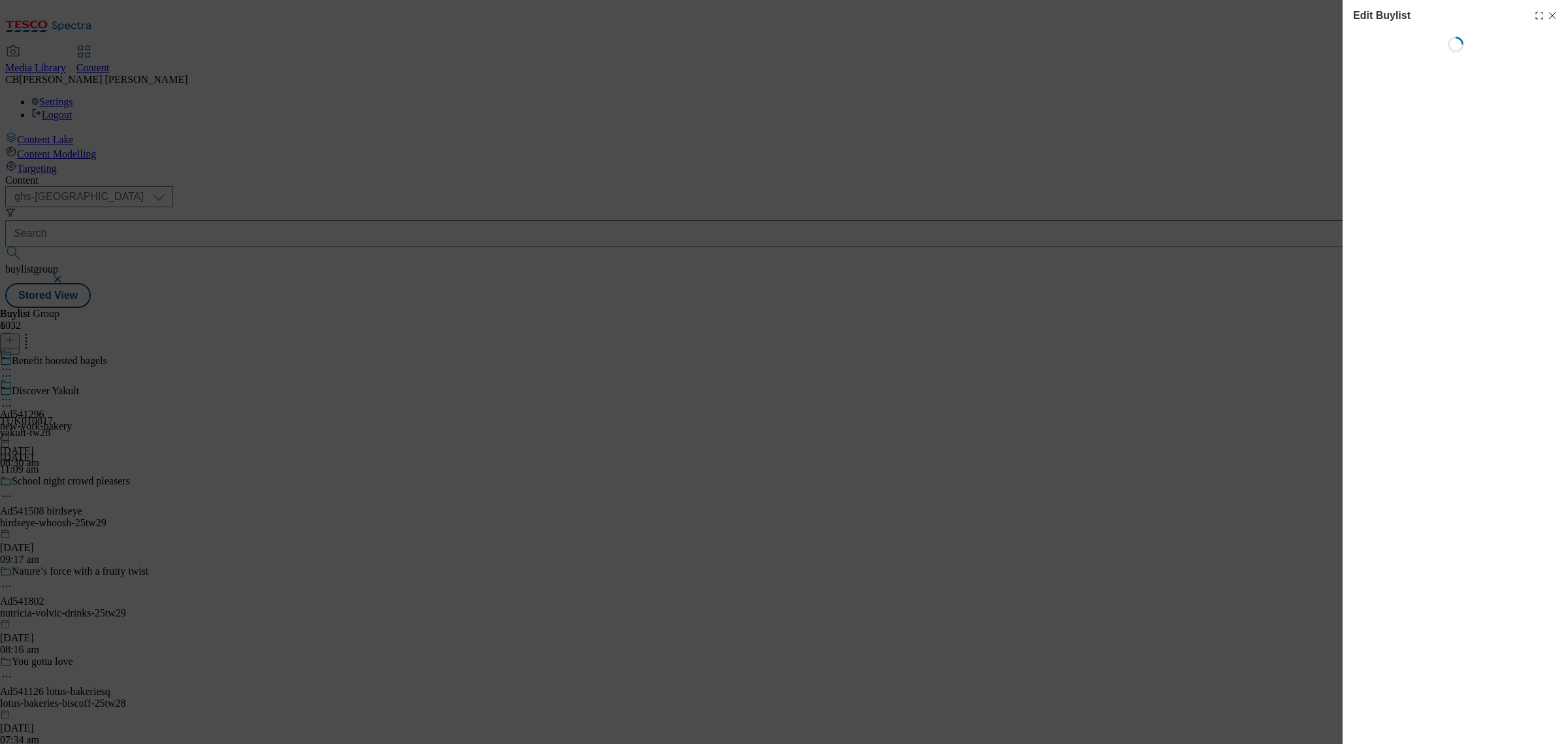
select select "tactical"
select select "supplier funded short term 1-3 weeks"
select select "dunnhumby"
select select "Banner"
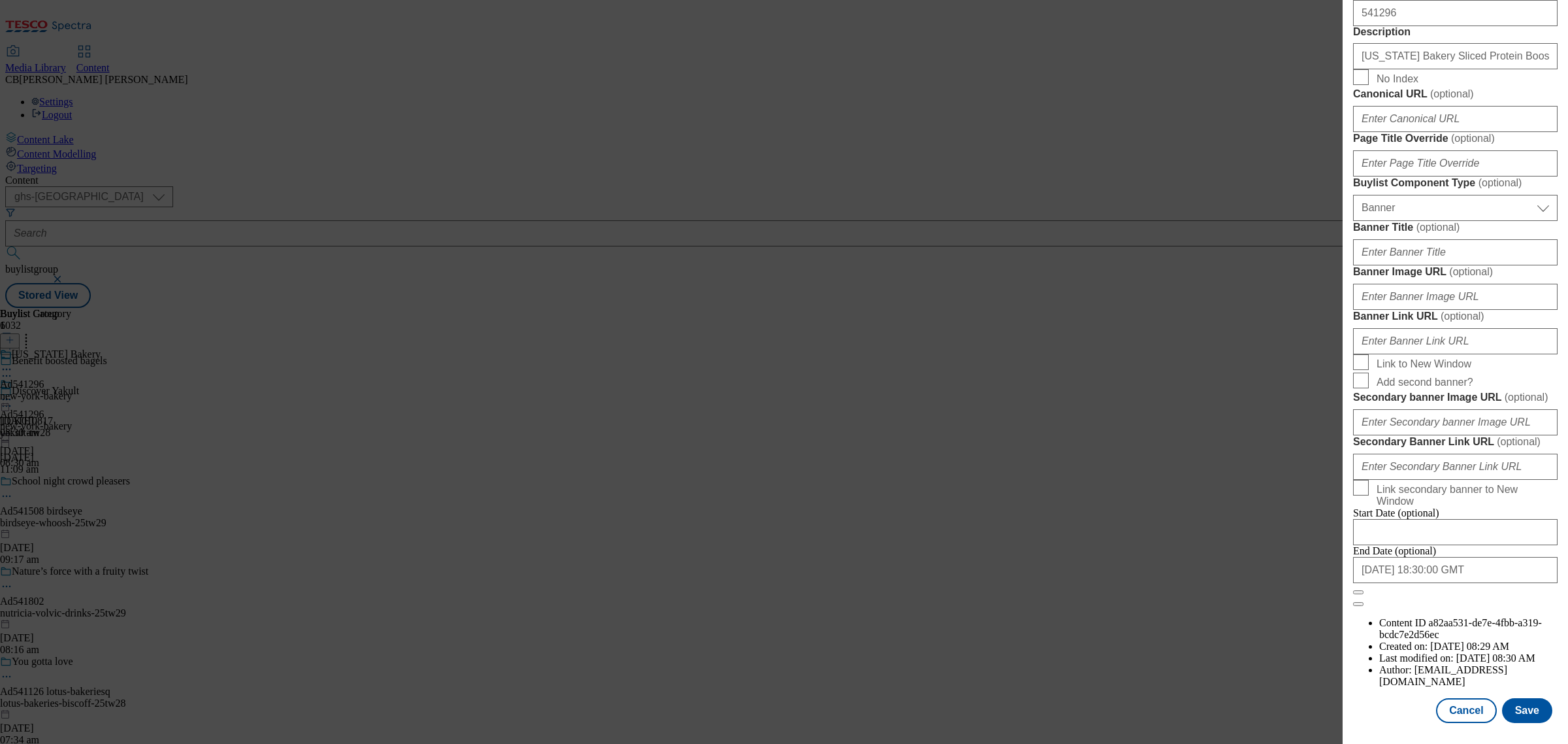
scroll to position [1237, 0]
click at [1465, 283] on input "Banner Image URL ( optional )" at bounding box center [1455, 296] width 204 height 26
paste input "[URL][DOMAIN_NAME]"
type input "[URL][DOMAIN_NAME]"
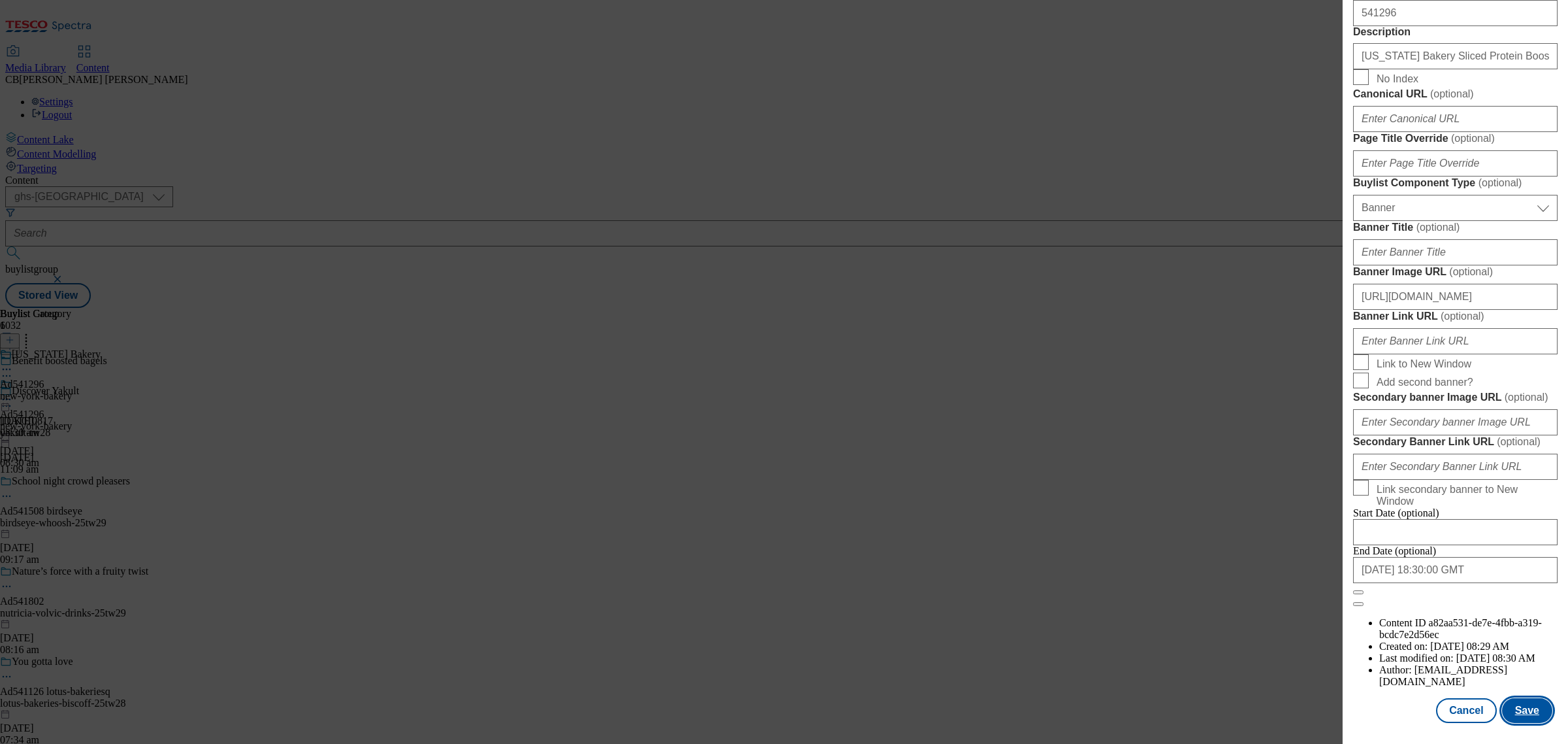
click at [1520, 698] on button "Save" at bounding box center [1528, 710] width 51 height 24
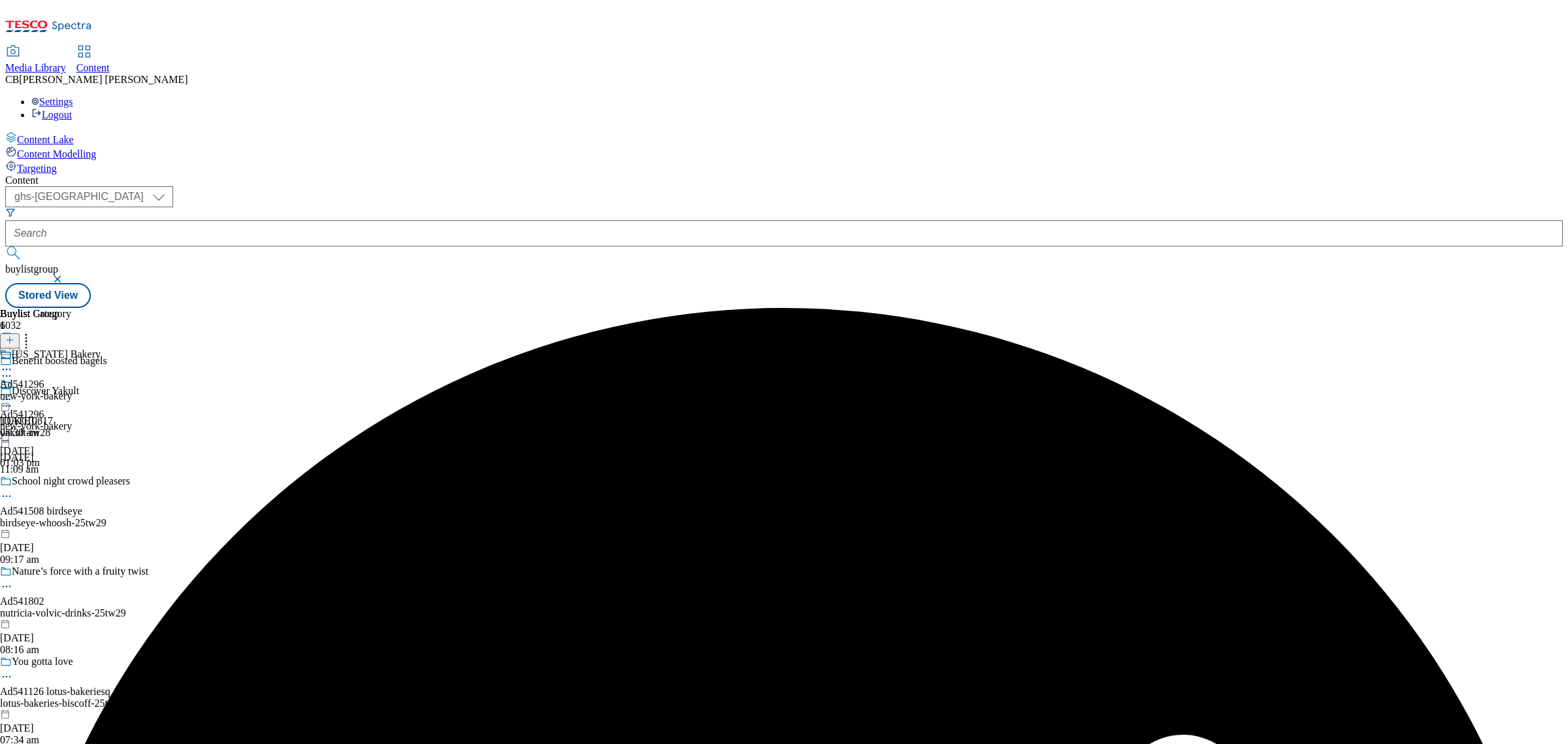
click at [13, 393] on icon at bounding box center [7, 400] width 13 height 13
click at [71, 482] on span "Preview" at bounding box center [55, 487] width 31 height 9
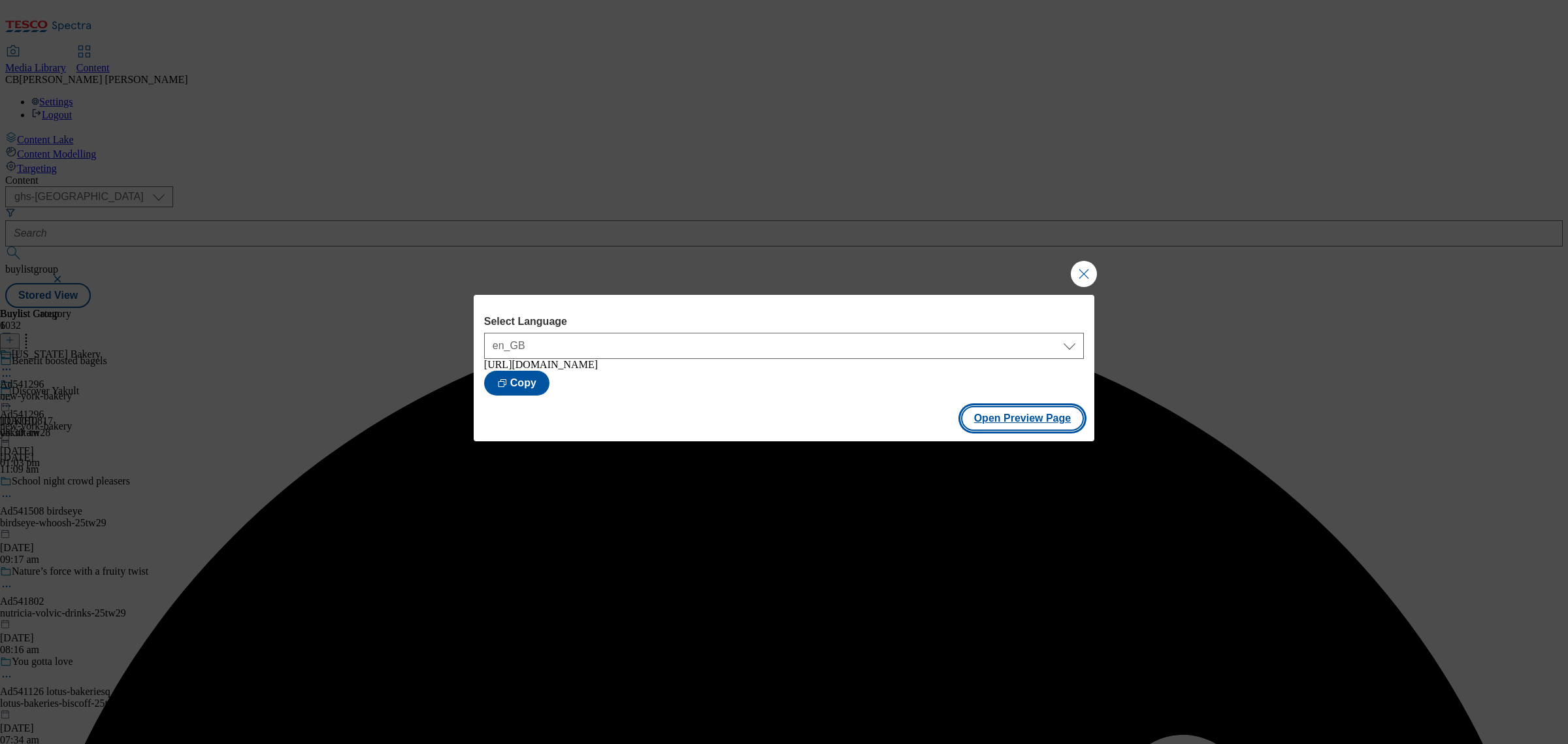
click at [1007, 423] on button "Open Preview Page" at bounding box center [1023, 418] width 124 height 24
click at [1079, 275] on button "Close Modal" at bounding box center [1084, 274] width 26 height 26
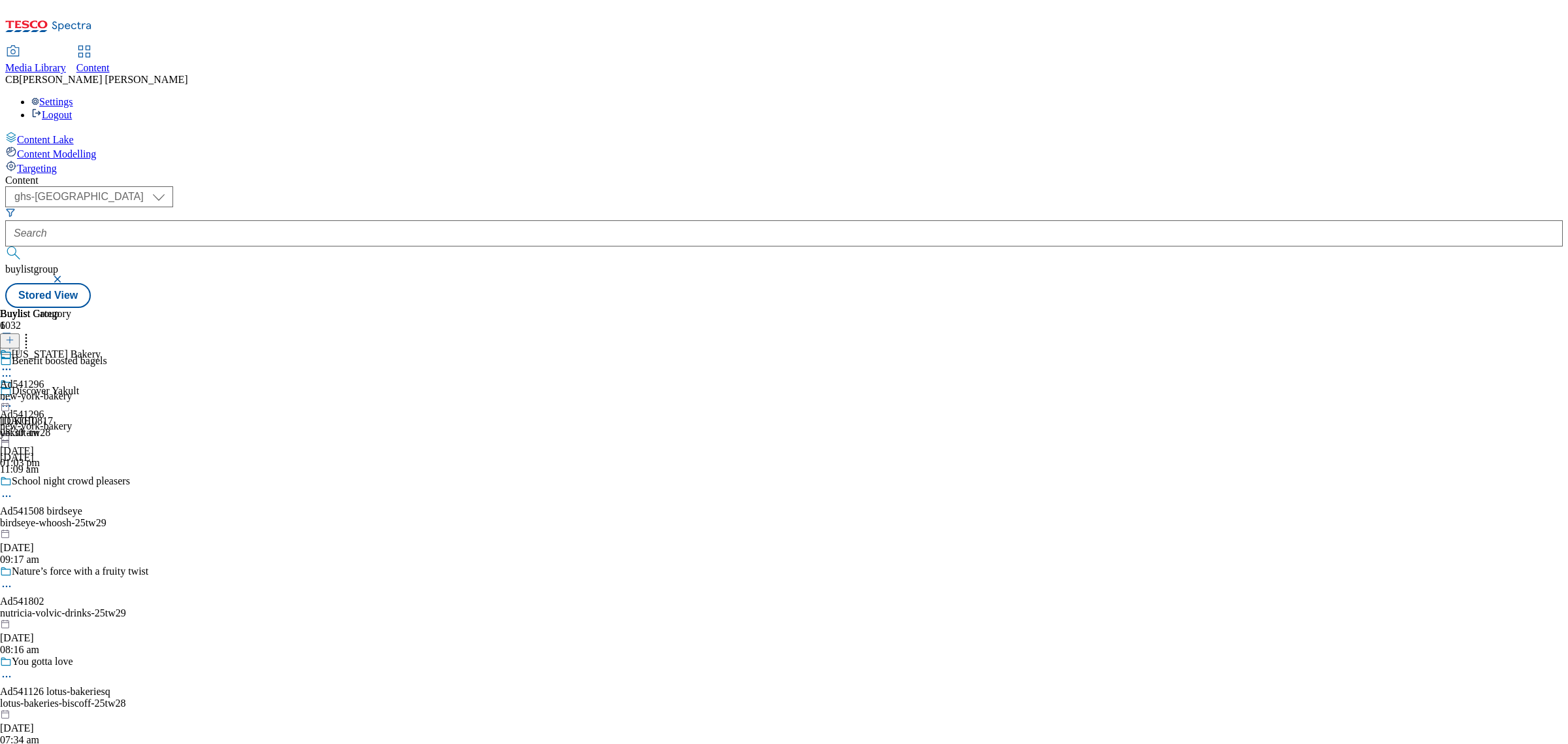
click at [13, 393] on icon at bounding box center [7, 400] width 13 height 13
click at [109, 512] on span "Open Preview Url" at bounding box center [74, 517] width 68 height 9
click at [13, 393] on icon at bounding box center [7, 400] width 13 height 13
click at [69, 527] on span "Publish" at bounding box center [54, 532] width 29 height 9
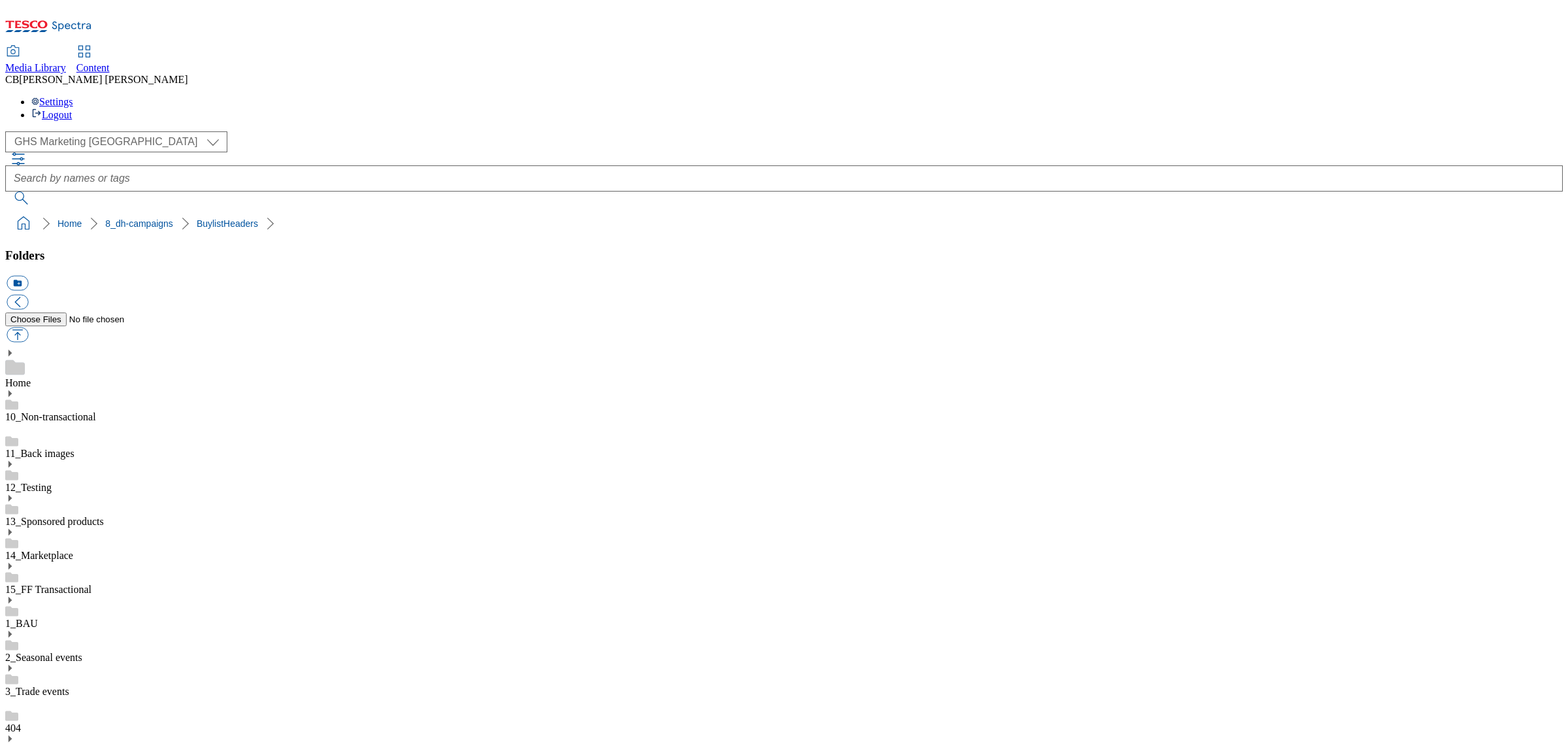
scroll to position [326, 0]
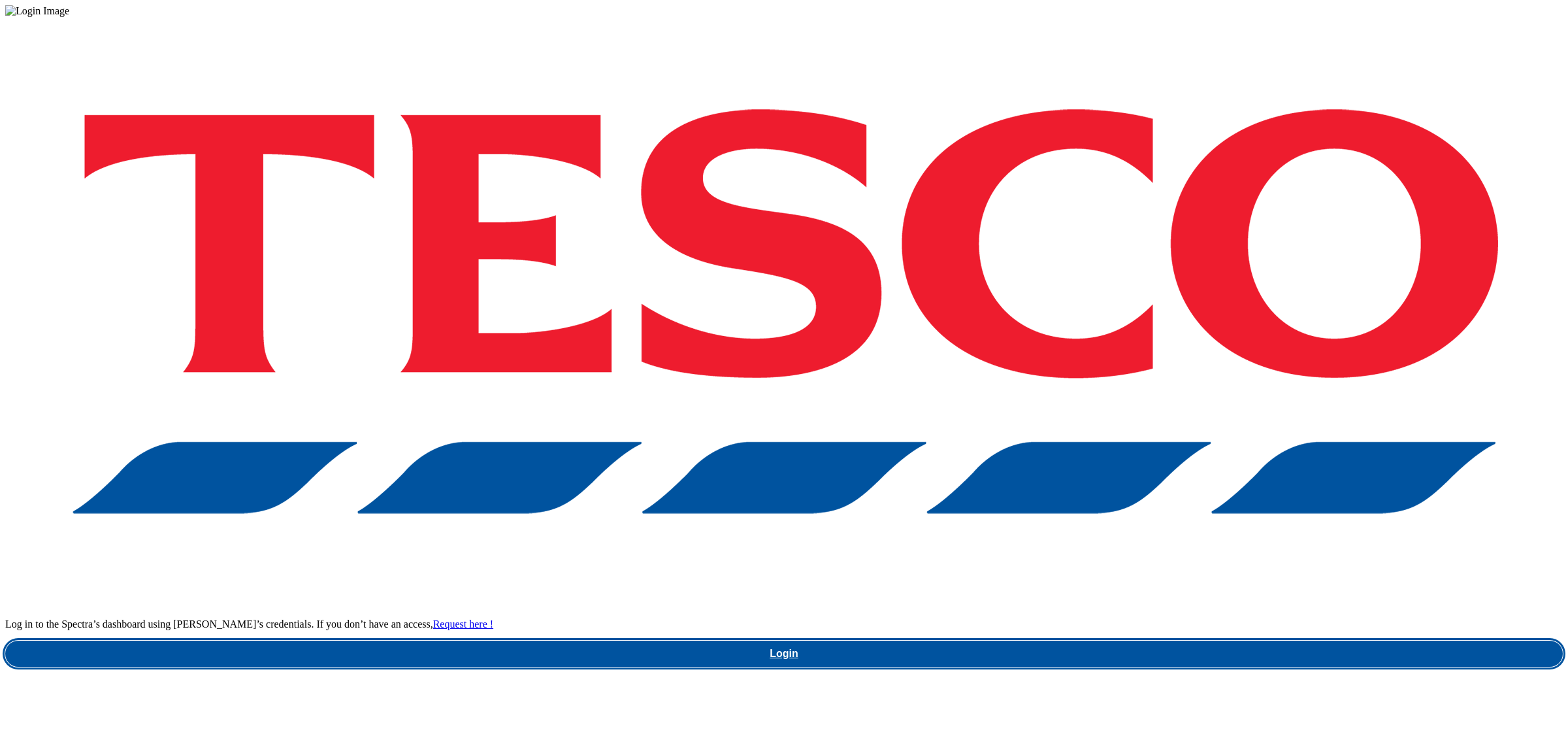
click at [1223, 641] on link "Login" at bounding box center [784, 654] width 1558 height 26
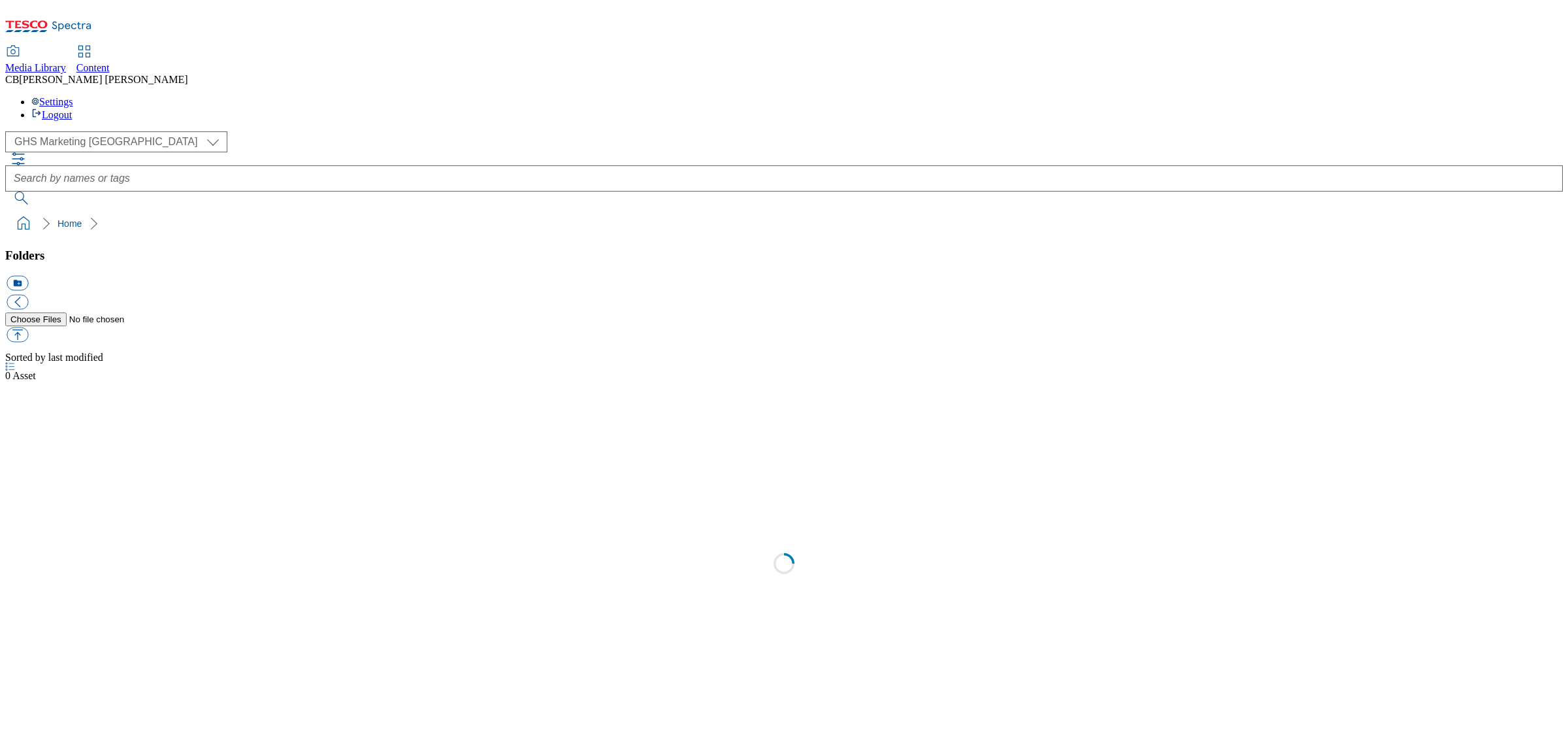
scroll to position [1, 0]
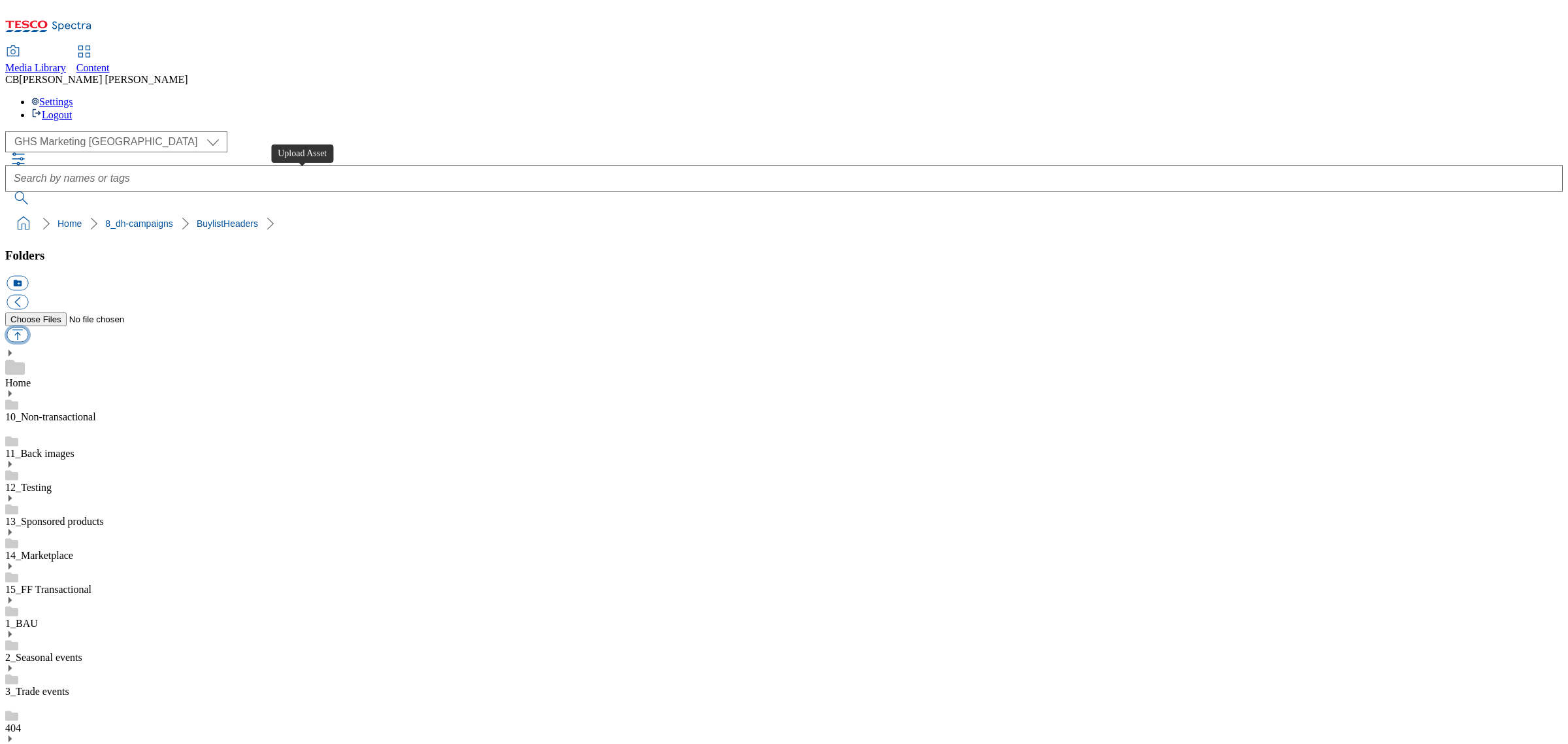
click at [28, 327] on button "button" at bounding box center [17, 335] width 22 height 15
type input "C:\fakepath\1755859732888-AD541210_PetCesarDry_LegoBrand_2560x320_V3 (2).jpg"
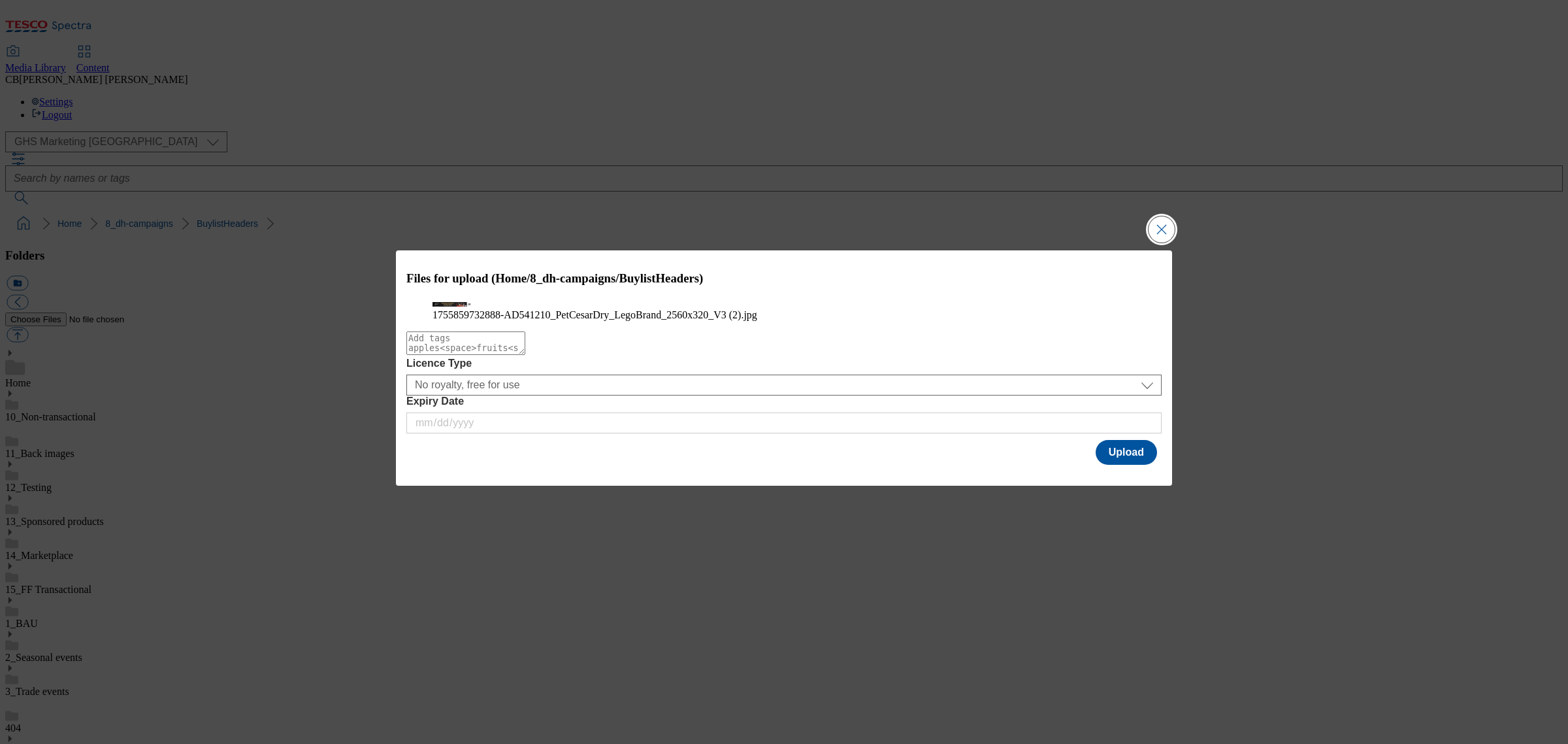
click at [1167, 217] on button "Close Modal" at bounding box center [1162, 230] width 26 height 26
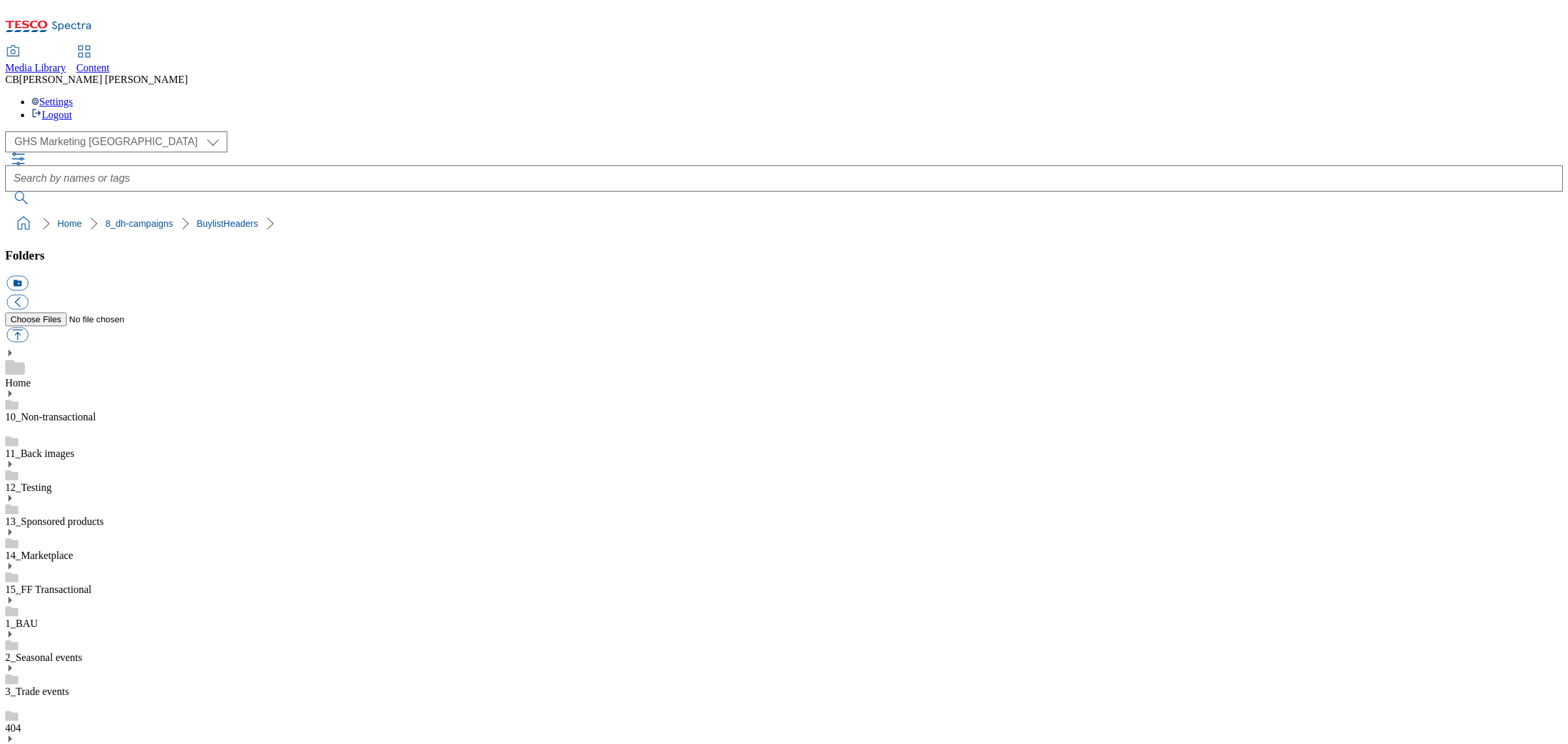
click at [28, 327] on button "button" at bounding box center [17, 335] width 22 height 15
type input "C:\fakepath\1755859732888-AD541210_PetCesarDry_LegoBrand_2560x320_V3 (2).jpg"
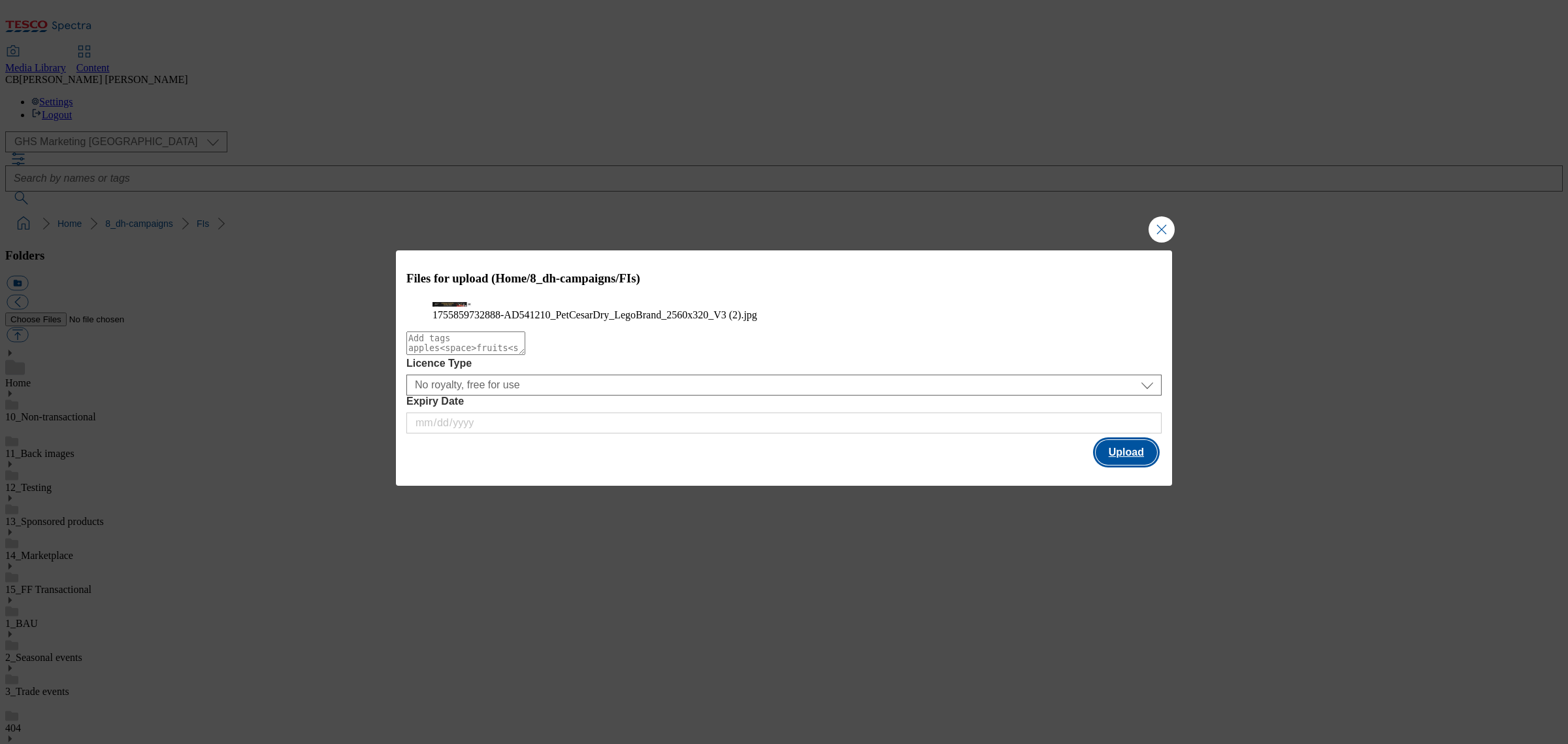
click at [1138, 464] on button "Upload" at bounding box center [1125, 452] width 61 height 24
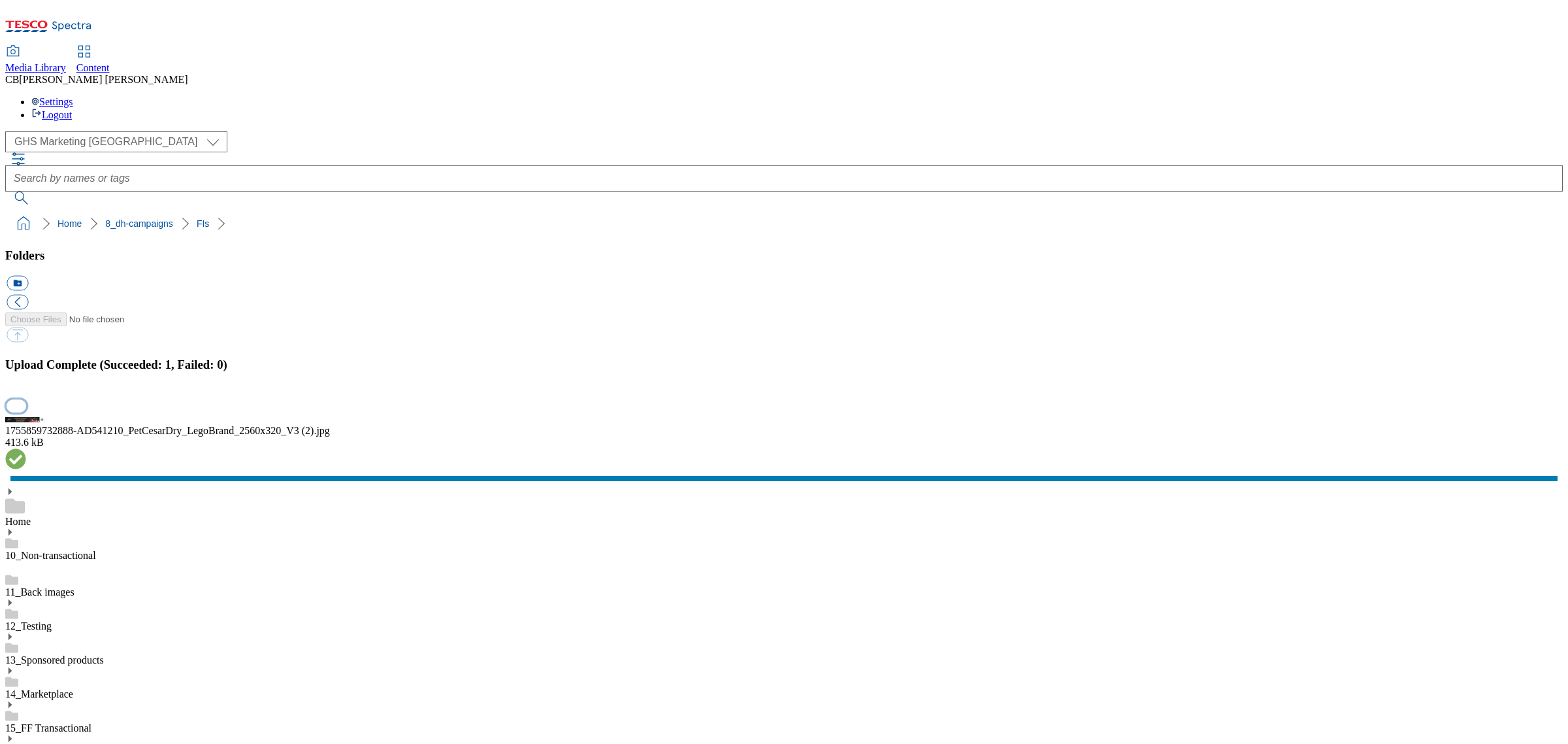
click at [26, 412] on button "button" at bounding box center [16, 405] width 20 height 12
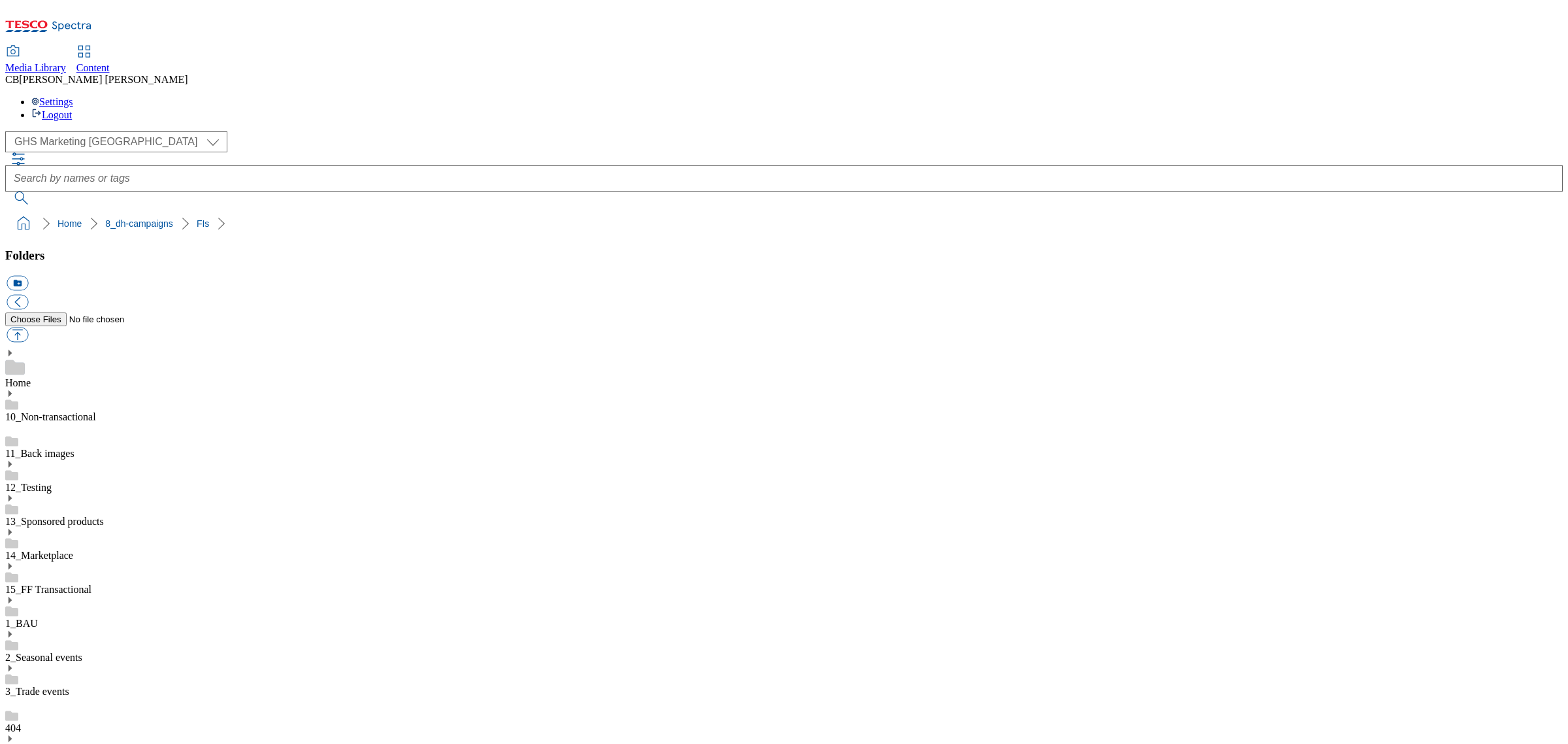
click at [28, 327] on button "button" at bounding box center [17, 335] width 22 height 15
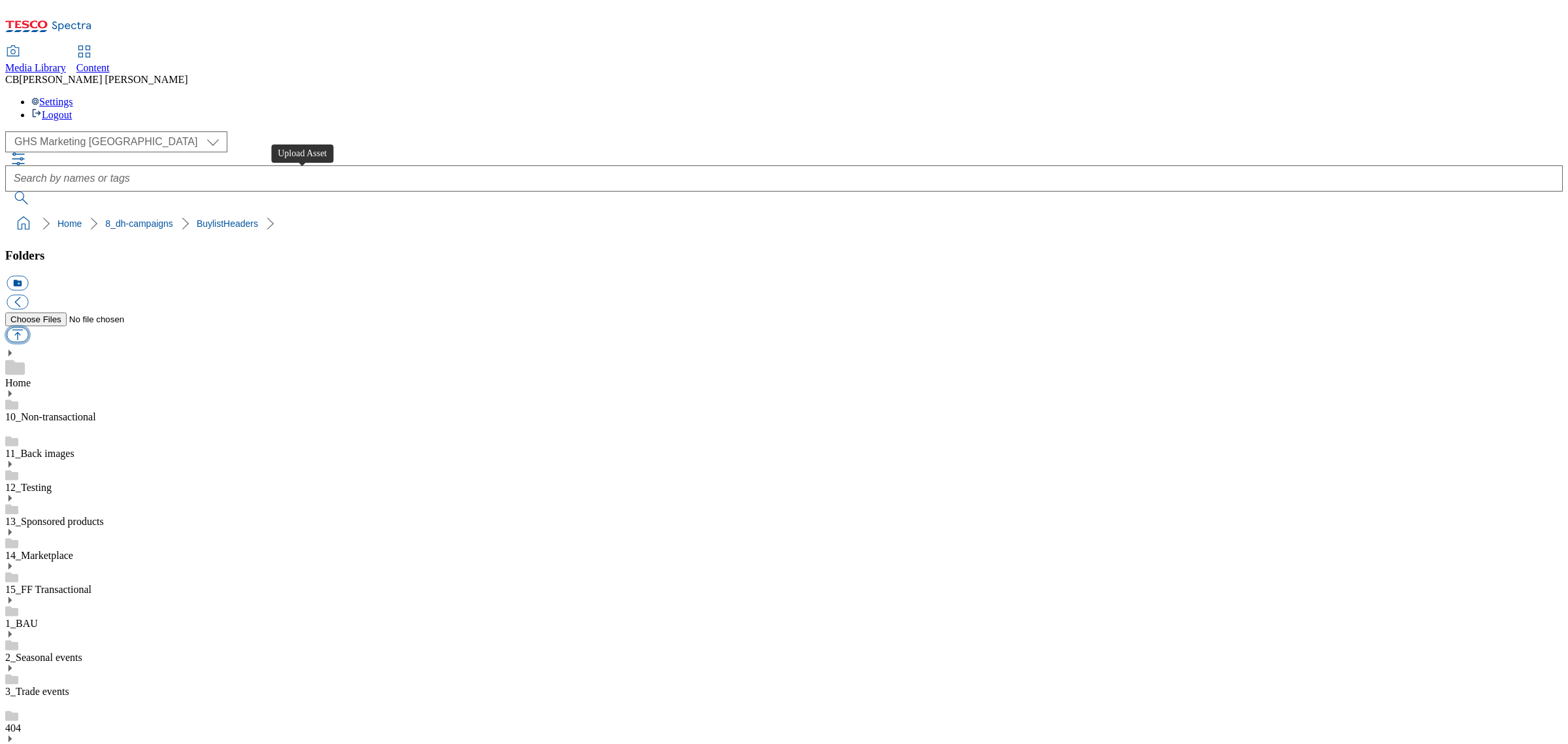
type input "C:\fakepath\1753430627289-ad540945_Princes_LegoBrand_H_1184x333_V1.jpg"
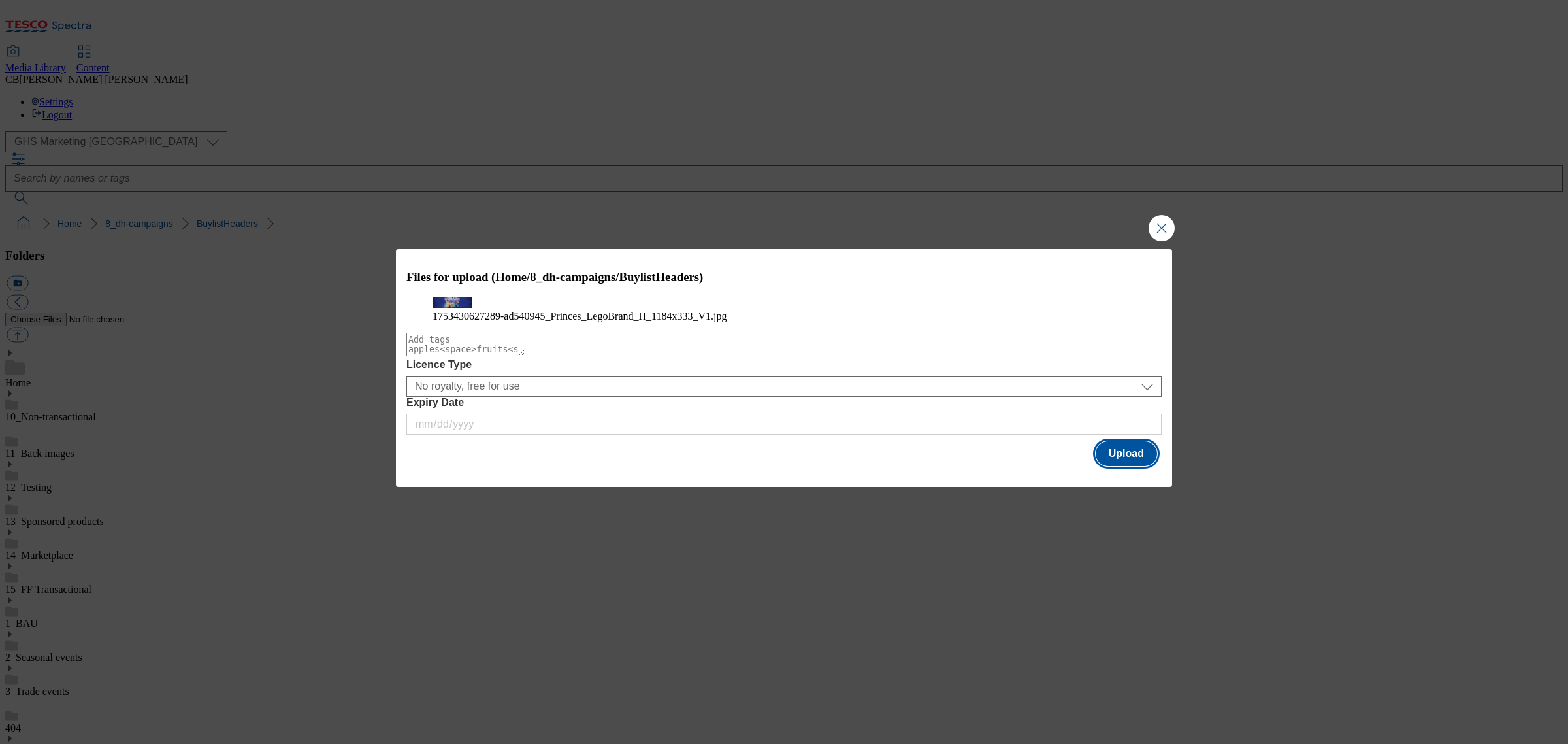
click at [1142, 466] on button "Upload" at bounding box center [1125, 453] width 61 height 24
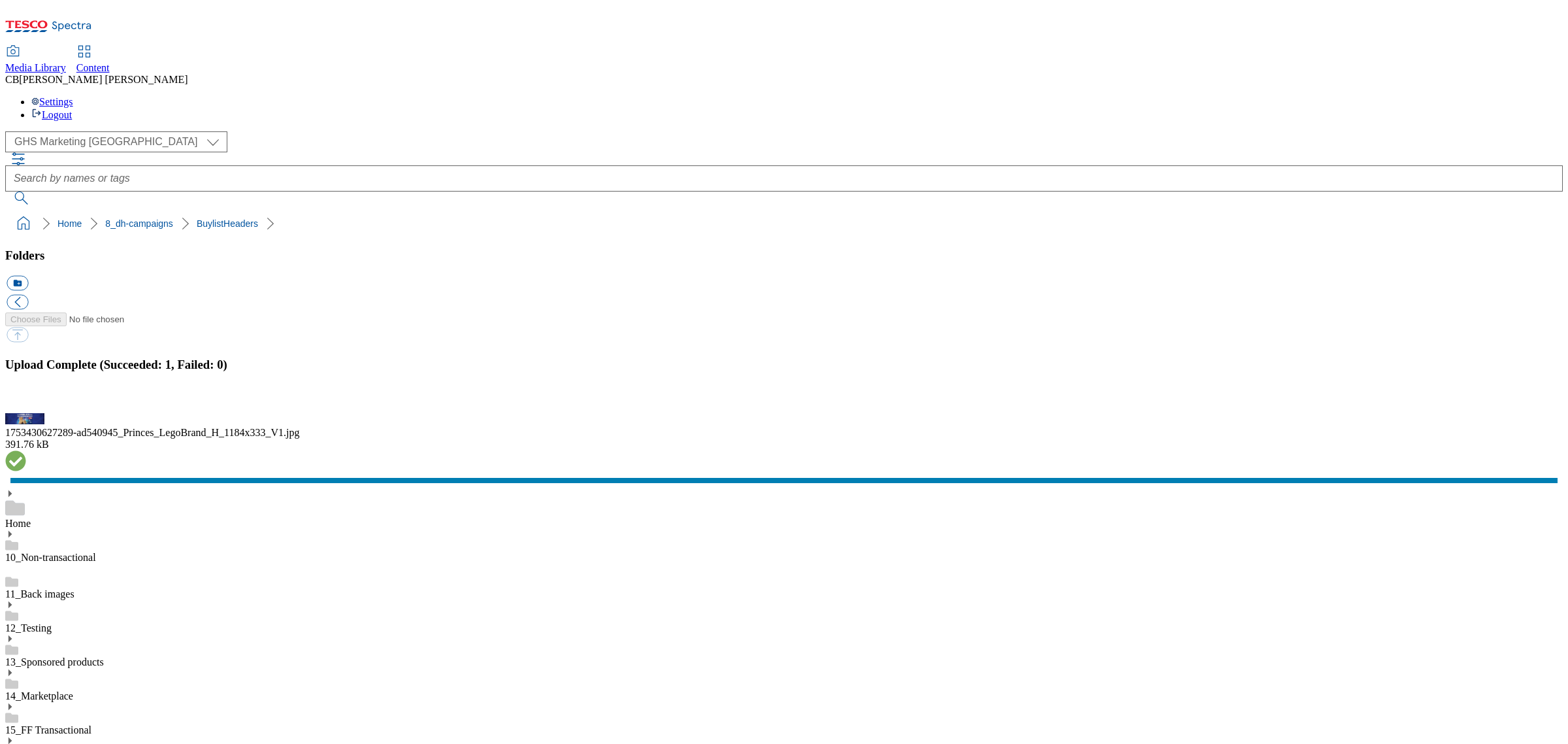
click at [26, 412] on button "button" at bounding box center [16, 405] width 20 height 12
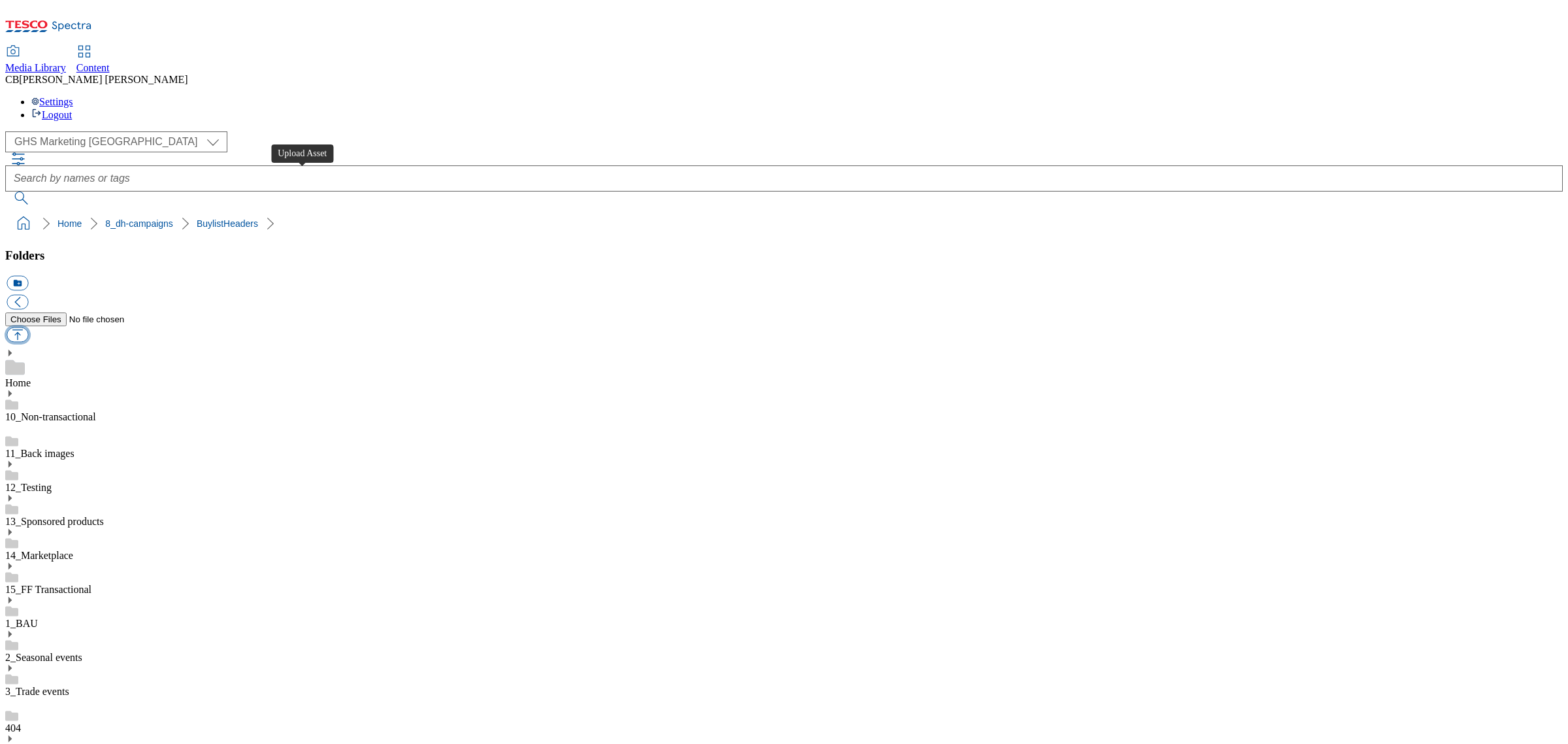
click at [28, 327] on button "button" at bounding box center [17, 335] width 22 height 15
type input "C:\fakepath\1755757044319-ad541296_NY_Bakery_Legobrand_H_1184X333_V2.jpg"
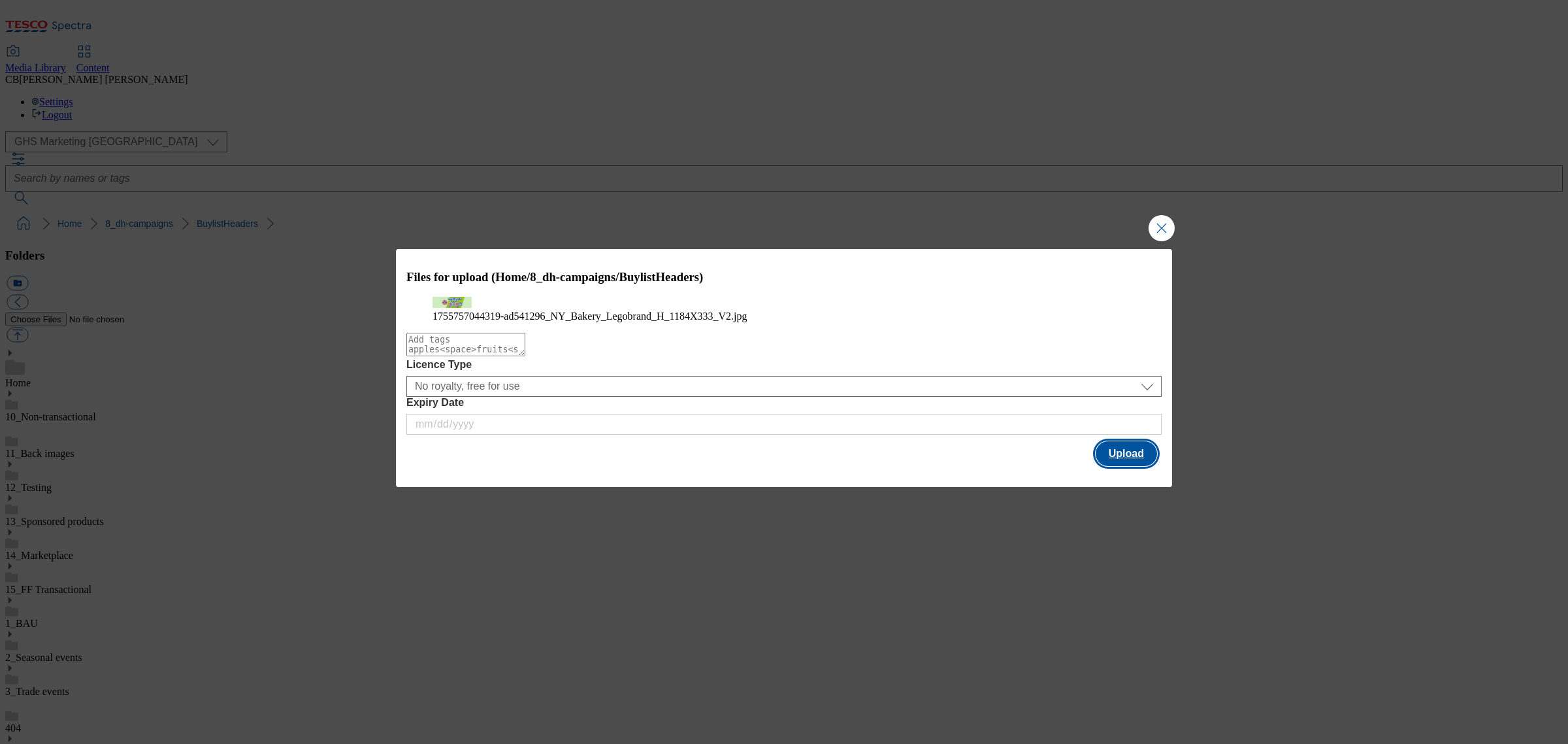
click at [1142, 466] on button "Upload" at bounding box center [1125, 453] width 61 height 24
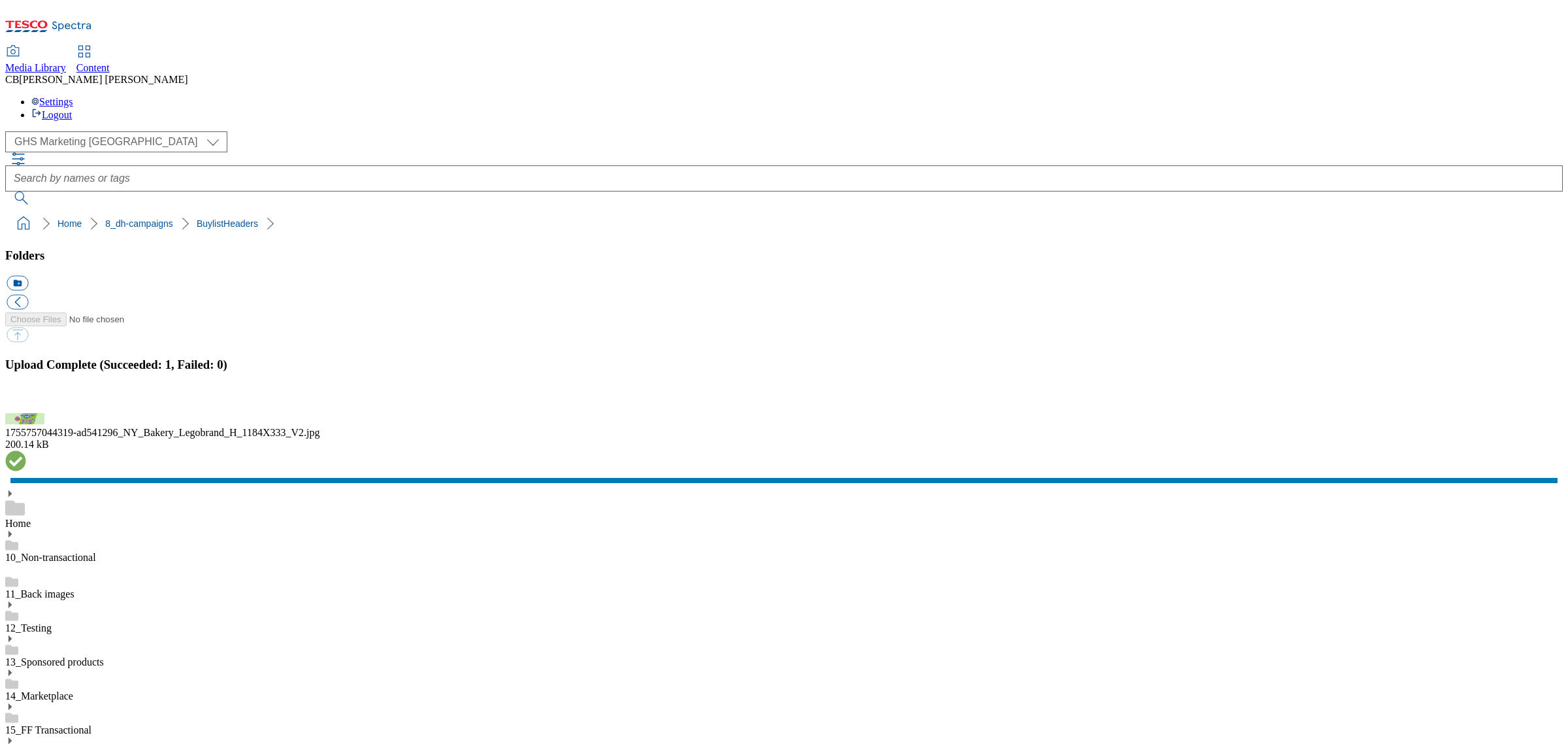
click at [26, 412] on button "button" at bounding box center [16, 405] width 20 height 12
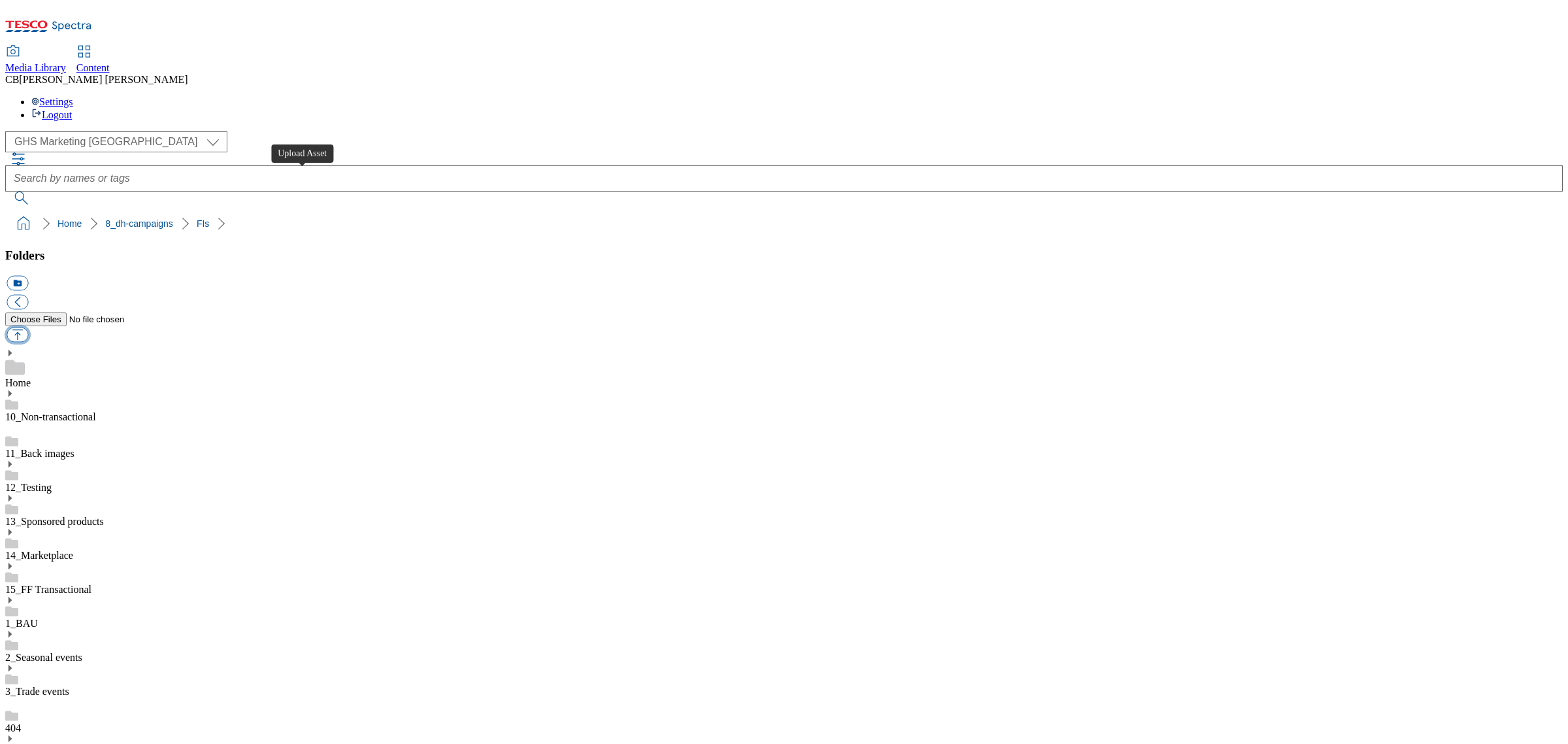
click at [28, 327] on button "button" at bounding box center [17, 335] width 22 height 15
type input "C:\fakepath\1755757106013-ad541296_NY_Bakery_Legobrand_2560X320_V2.jpg"
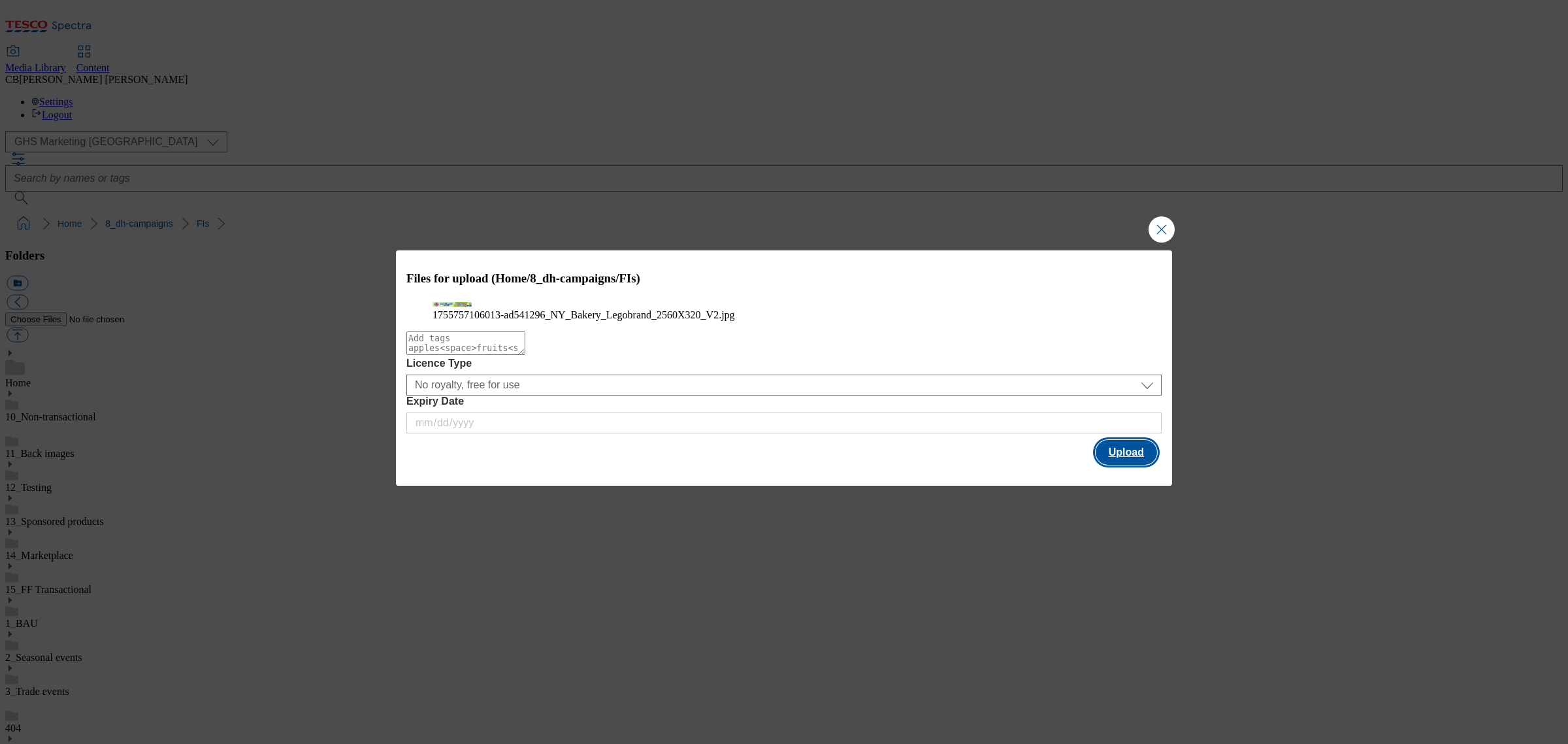
click at [1121, 464] on button "Upload" at bounding box center [1125, 452] width 61 height 24
